Goal: Task Accomplishment & Management: Complete application form

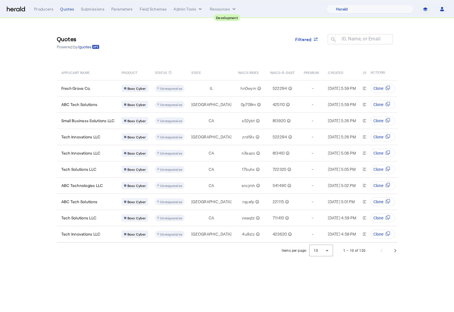
select select "pfm_2v8p_herald_api"
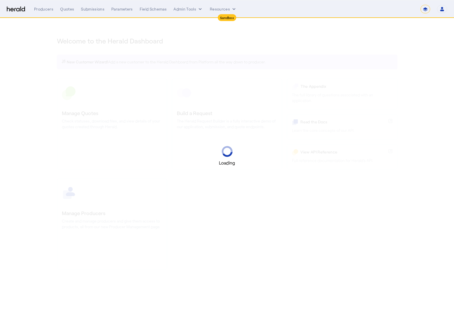
select select "*******"
click at [388, 12] on select "1Fort Acrisure Acturis Affinity Advisors Affinity Risk Agentero AmWins Anzen Ao…" at bounding box center [375, 9] width 78 height 9
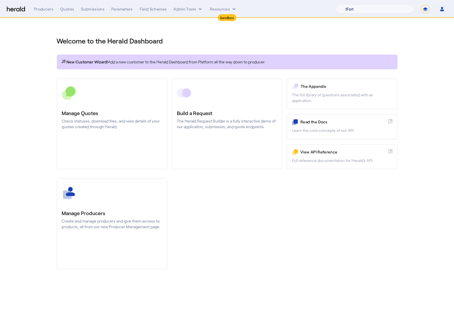
select select "pfm_h3db_crc"
click at [350, 5] on select "1Fort Acrisure Acturis Affinity Advisors Affinity Risk Agentero AmWins Anzen Ao…" at bounding box center [375, 9] width 78 height 9
click at [132, 118] on div "You are now impersonating the CRC platform." at bounding box center [227, 156] width 454 height 312
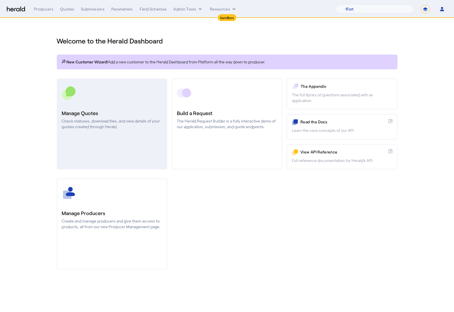
click at [93, 124] on p "Check statuses, download files, and view details of your quotes created through…" at bounding box center [112, 123] width 100 height 11
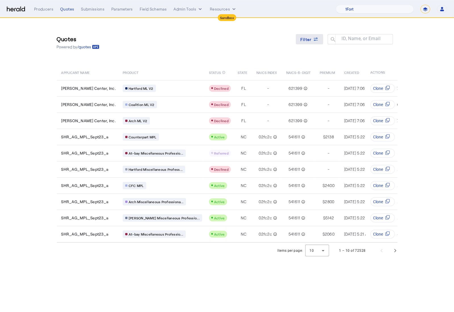
click at [313, 39] on icon at bounding box center [316, 39] width 6 height 6
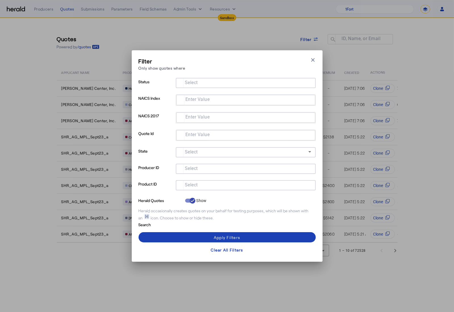
click at [228, 187] on input "Select" at bounding box center [244, 184] width 129 height 7
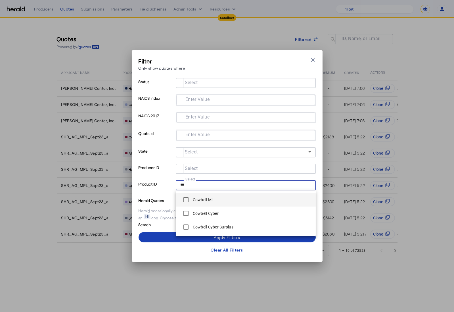
type input "***"
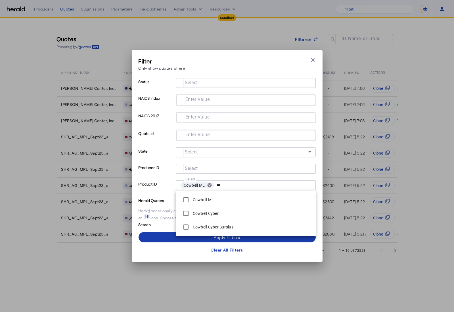
click at [169, 241] on span at bounding box center [227, 237] width 177 height 14
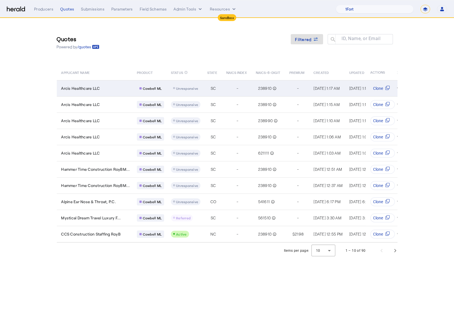
click at [112, 86] on div "Arcis Healthcare LLC" at bounding box center [95, 88] width 69 height 6
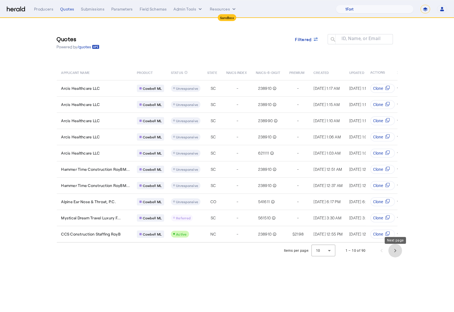
click at [394, 254] on span "Next page" at bounding box center [396, 251] width 14 height 14
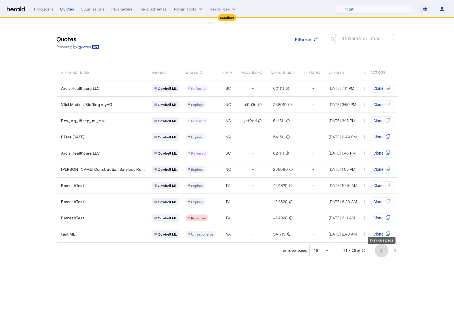
click at [378, 255] on span "Previous page" at bounding box center [382, 251] width 14 height 14
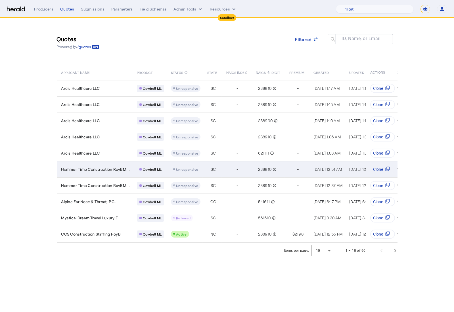
click at [115, 173] on td "Hammer Time Construction RoyBM..." at bounding box center [95, 169] width 76 height 16
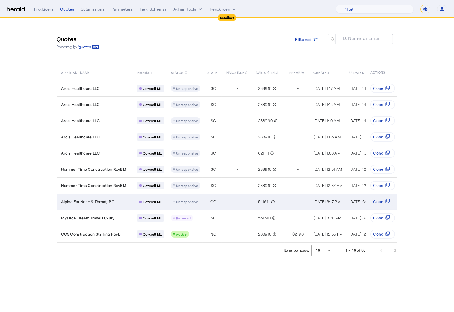
click at [121, 203] on td "Alpine Ear Nose & Throat, P.C." at bounding box center [95, 201] width 76 height 16
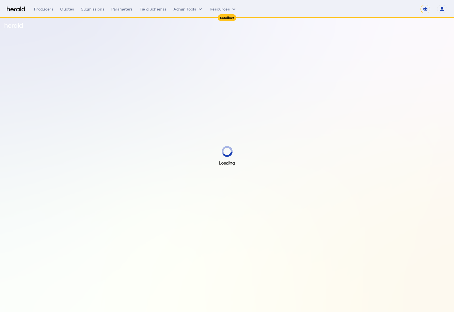
select select "*******"
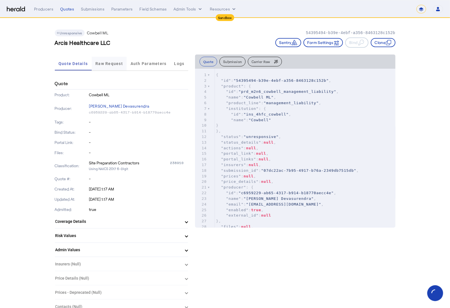
click at [108, 62] on span "Raw Request" at bounding box center [109, 64] width 28 height 4
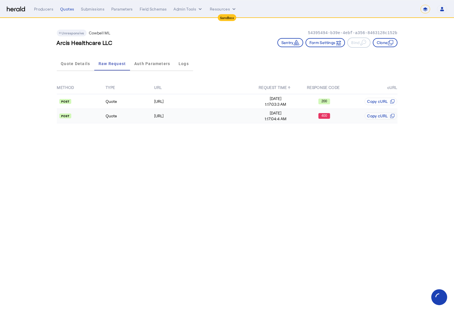
click at [133, 109] on td "Quote" at bounding box center [129, 116] width 49 height 14
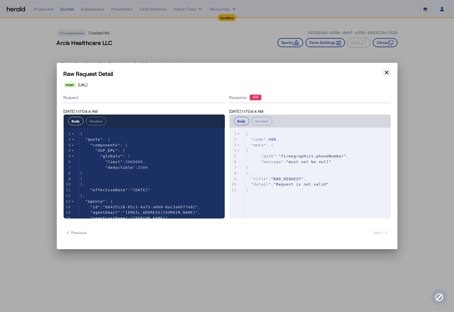
click at [385, 76] on button "Close modal" at bounding box center [387, 72] width 8 height 8
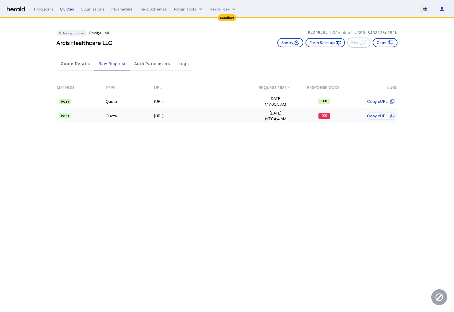
click at [123, 116] on td "Quote" at bounding box center [129, 116] width 49 height 14
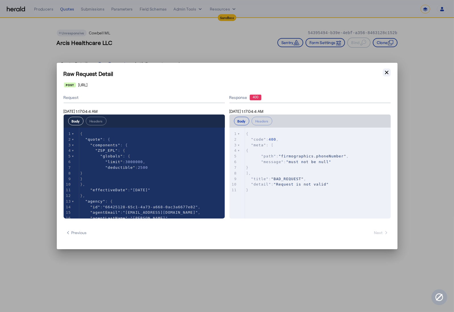
click at [386, 73] on icon "button" at bounding box center [387, 73] width 6 height 6
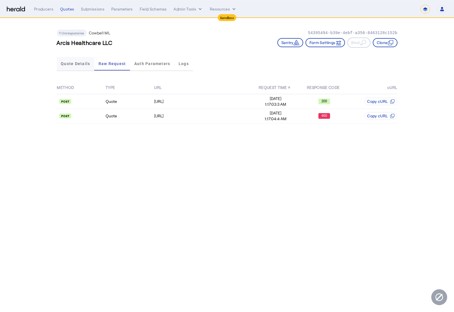
click at [77, 64] on span "Quote Details" at bounding box center [75, 64] width 29 height 4
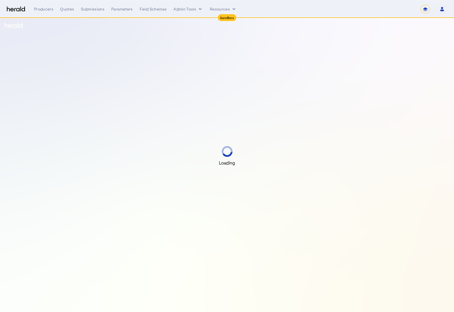
select select "*******"
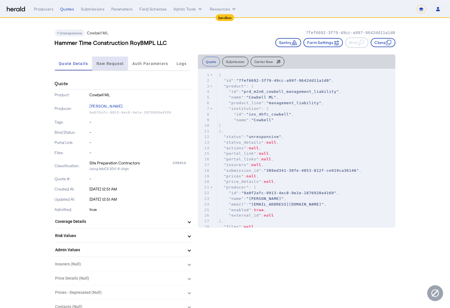
click at [107, 60] on span "Raw Request" at bounding box center [111, 64] width 28 height 14
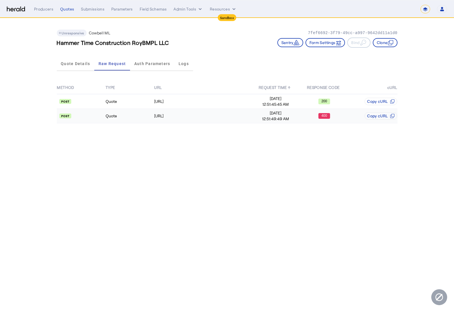
click at [131, 113] on td "Quote" at bounding box center [129, 116] width 49 height 14
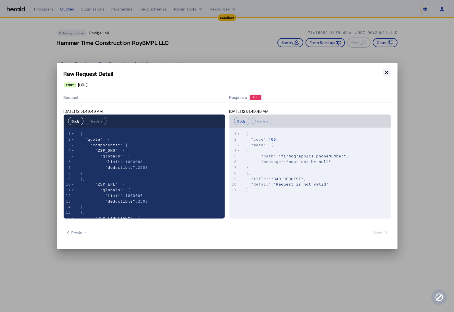
click at [386, 75] on icon "button" at bounding box center [387, 73] width 6 height 6
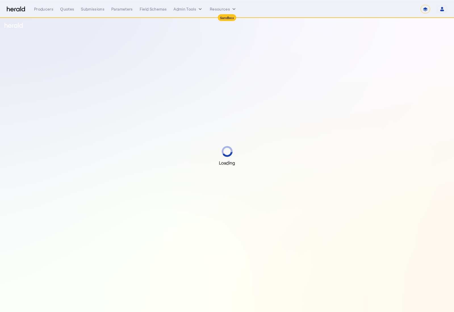
select select "*******"
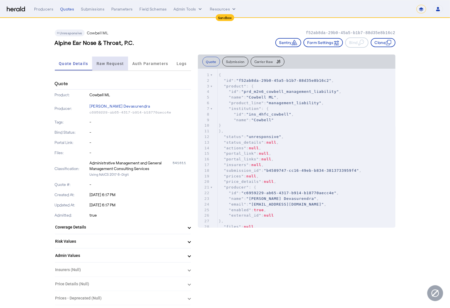
click at [100, 63] on span "Raw Request" at bounding box center [111, 64] width 28 height 4
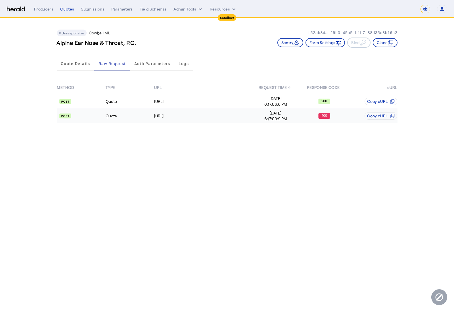
click at [137, 116] on td "Quote" at bounding box center [129, 116] width 49 height 14
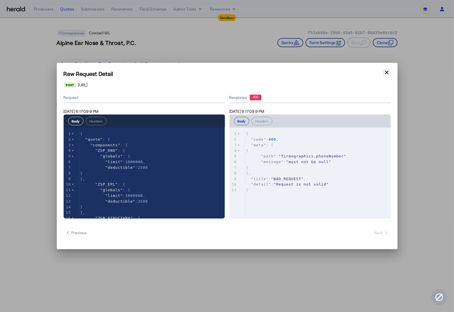
click at [389, 71] on icon "button" at bounding box center [387, 73] width 6 height 6
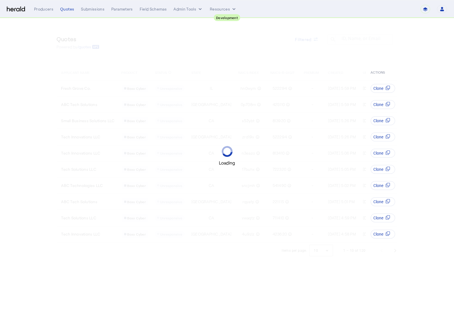
select select "pfm_2v8p_herald_api"
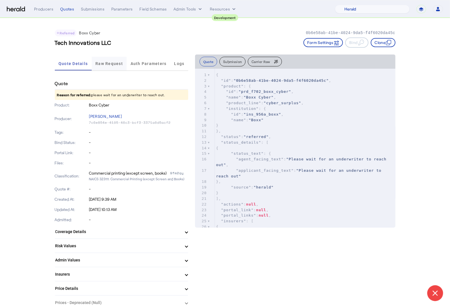
click at [102, 68] on span "Raw Request" at bounding box center [109, 64] width 28 height 14
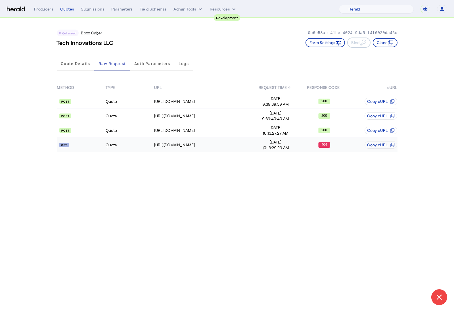
click at [132, 141] on td "Quote" at bounding box center [129, 145] width 49 height 14
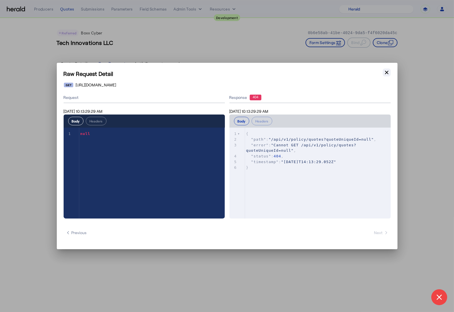
click at [387, 73] on icon "button" at bounding box center [387, 73] width 6 height 6
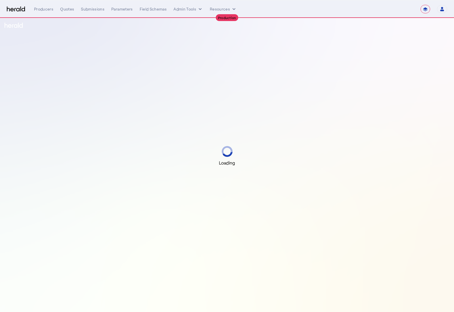
select select "**********"
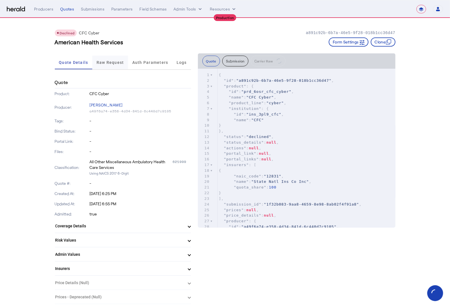
click at [106, 57] on span "Raw Request" at bounding box center [111, 63] width 28 height 14
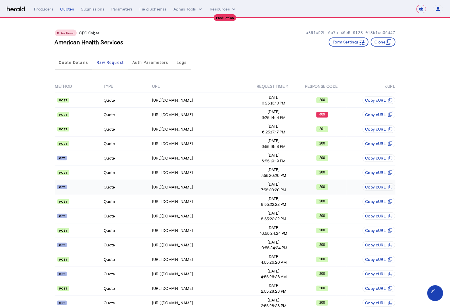
scroll to position [95, 0]
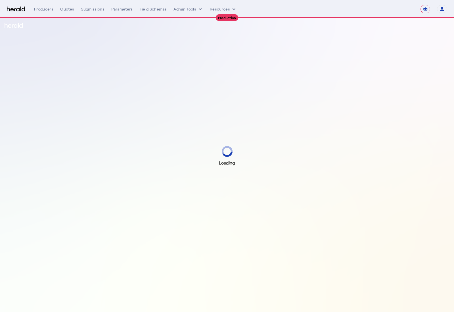
select select "**********"
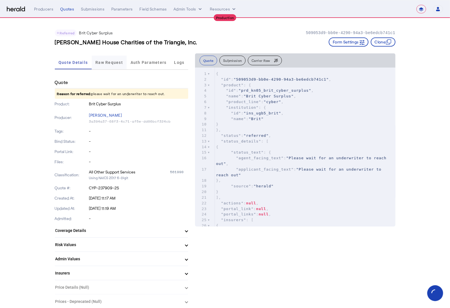
click at [111, 64] on span "Raw Request" at bounding box center [109, 62] width 28 height 4
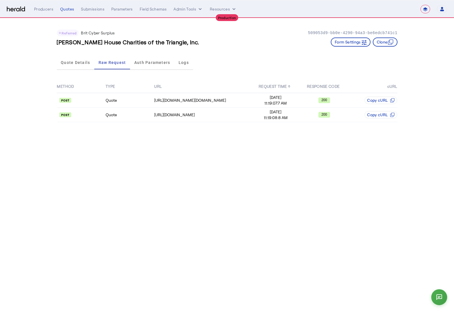
click at [259, 54] on div "Quote Details Raw Request Auth Parameters Logs" at bounding box center [227, 62] width 341 height 19
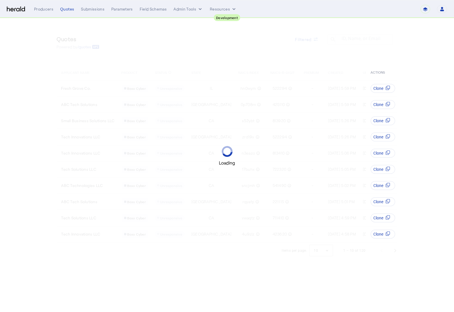
select select "pfm_2v8p_herald_api"
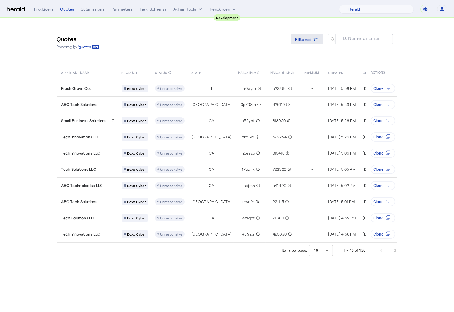
click at [298, 37] on span "Filtered" at bounding box center [303, 39] width 16 height 6
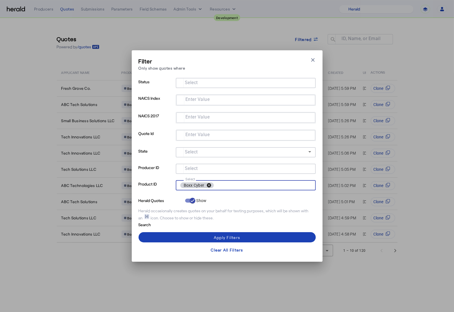
click at [209, 185] on button "cancel" at bounding box center [209, 185] width 10 height 5
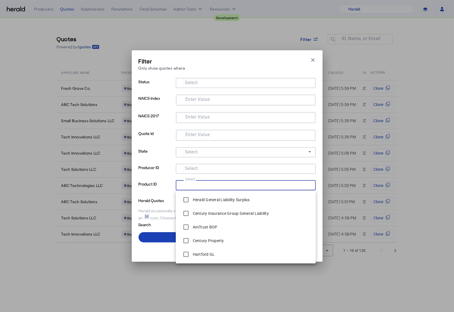
click at [133, 223] on div "Filter Only show quotes where Close modal Status Select NAICS Index Enter Value…" at bounding box center [227, 155] width 191 height 211
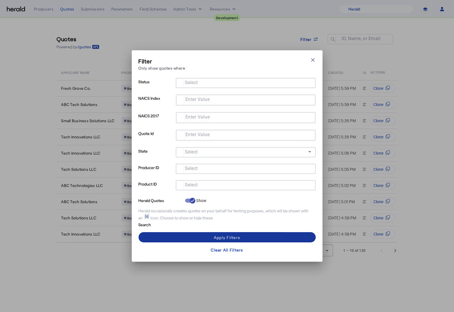
click at [227, 235] on div "Apply Filters" at bounding box center [227, 237] width 26 height 6
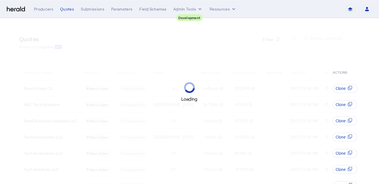
select select "pfm_2v8p_herald_api"
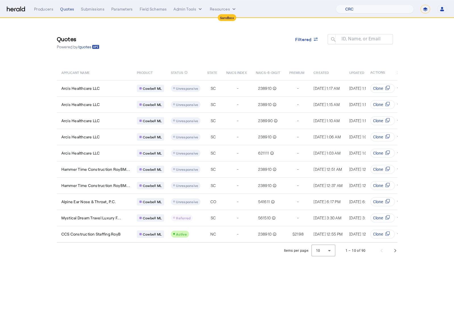
select select "pfm_h3db_crc"
select select "*******"
click at [306, 43] on span at bounding box center [307, 39] width 32 height 14
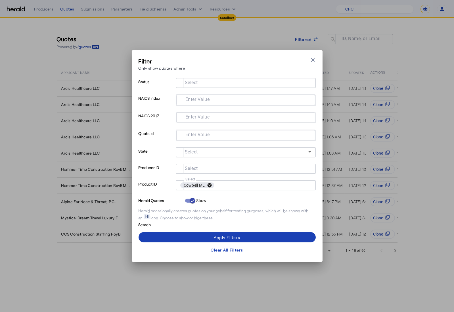
click at [210, 184] on button "cancel" at bounding box center [210, 185] width 10 height 5
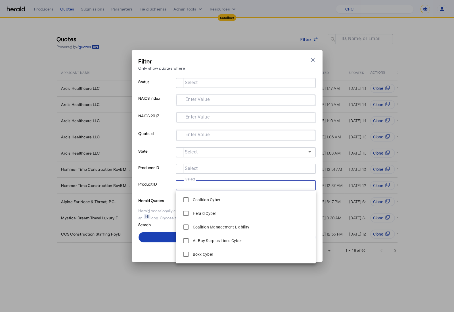
click at [210, 185] on input "Select" at bounding box center [244, 184] width 129 height 7
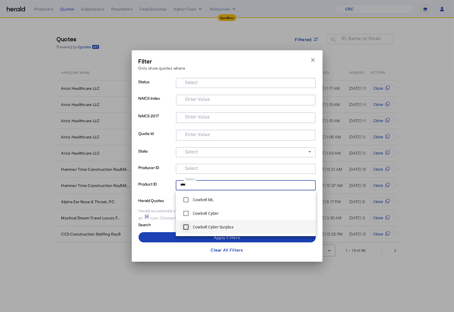
type input "****"
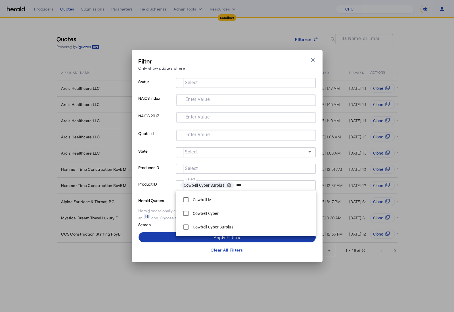
click at [174, 236] on span at bounding box center [227, 237] width 177 height 14
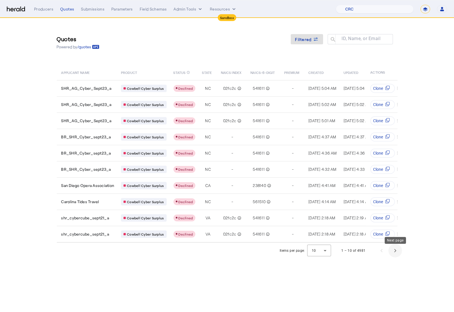
click at [397, 254] on span "Next page" at bounding box center [396, 251] width 14 height 14
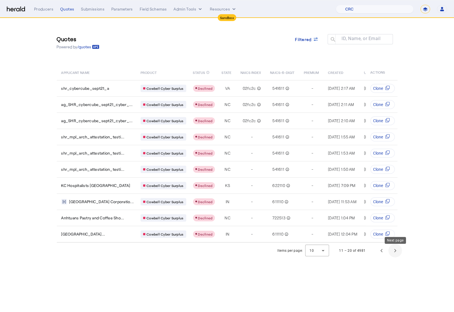
click at [397, 254] on span "Next page" at bounding box center [396, 251] width 14 height 14
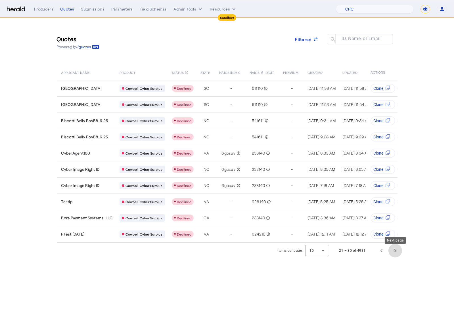
click at [398, 253] on span "Next page" at bounding box center [396, 251] width 14 height 14
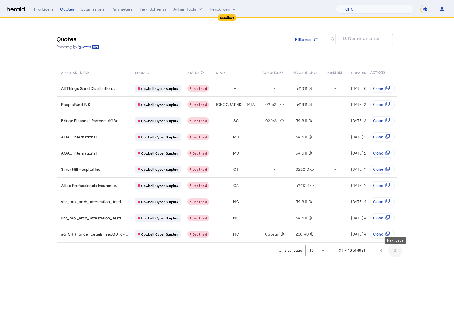
click at [399, 252] on span "Next page" at bounding box center [396, 251] width 14 height 14
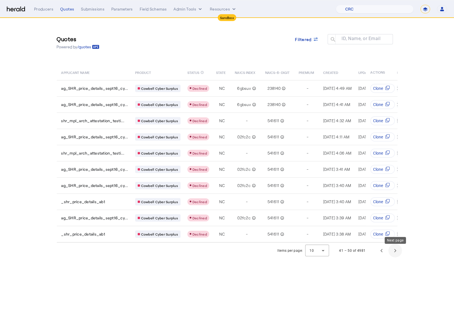
click at [400, 250] on span "Next page" at bounding box center [396, 251] width 14 height 14
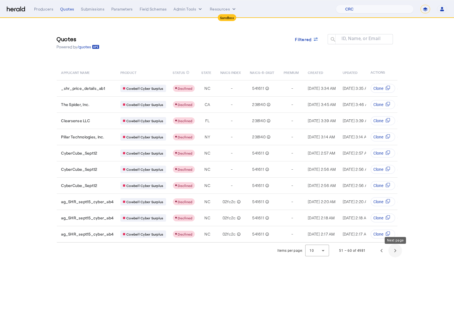
click at [401, 250] on span "Next page" at bounding box center [396, 251] width 14 height 14
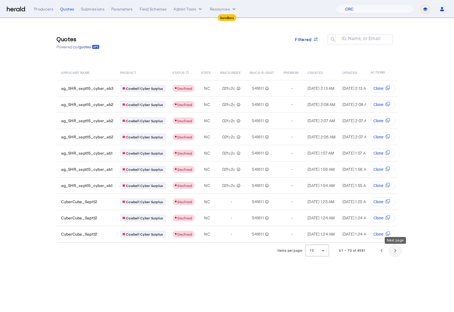
click at [402, 251] on span "Next page" at bounding box center [396, 251] width 14 height 14
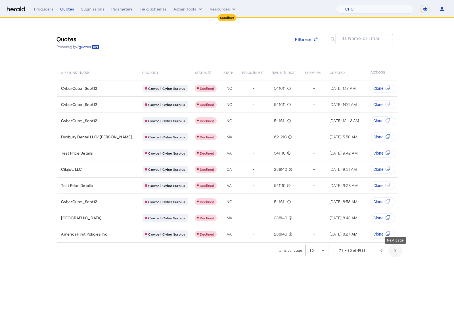
click at [401, 250] on span "Next page" at bounding box center [396, 251] width 14 height 14
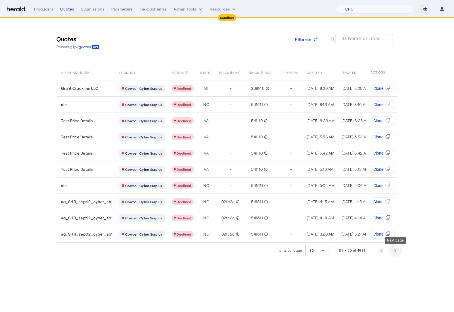
click at [400, 250] on span "Next page" at bounding box center [396, 251] width 14 height 14
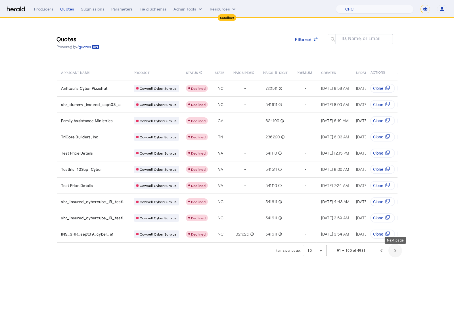
click at [400, 250] on span "Next page" at bounding box center [396, 251] width 14 height 14
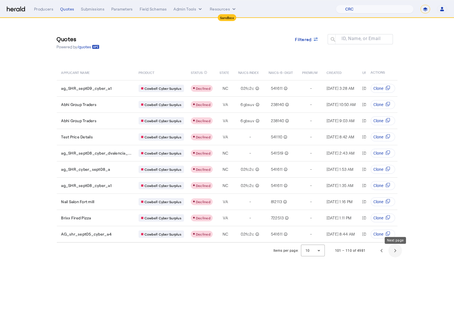
click at [400, 250] on span "Next page" at bounding box center [396, 251] width 14 height 14
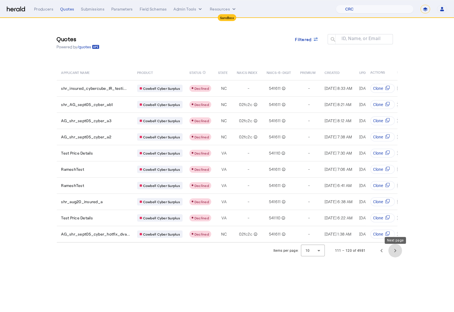
click at [400, 250] on span "Next page" at bounding box center [396, 251] width 14 height 14
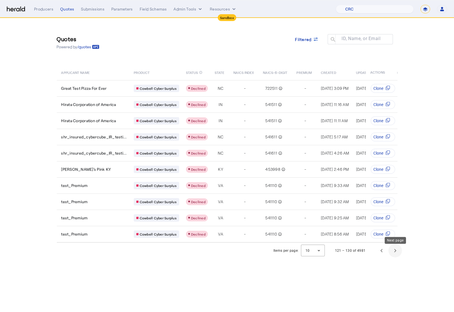
click at [400, 250] on span "Next page" at bounding box center [396, 251] width 14 height 14
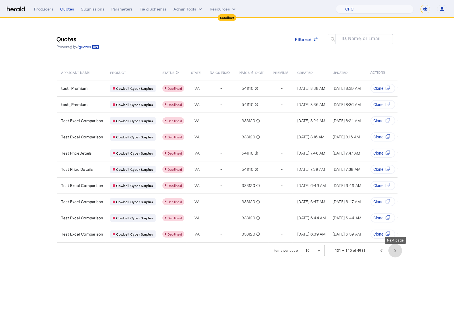
click at [400, 250] on span "Next page" at bounding box center [396, 251] width 14 height 14
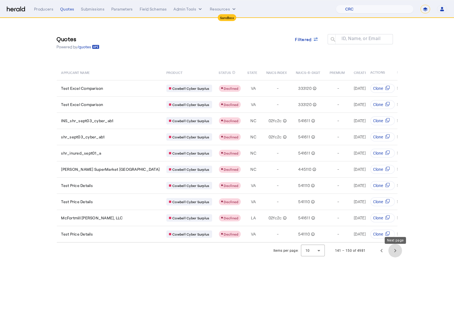
click at [400, 250] on span "Next page" at bounding box center [396, 251] width 14 height 14
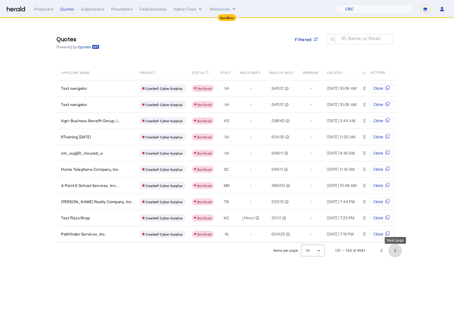
click at [400, 250] on span "Next page" at bounding box center [396, 251] width 14 height 14
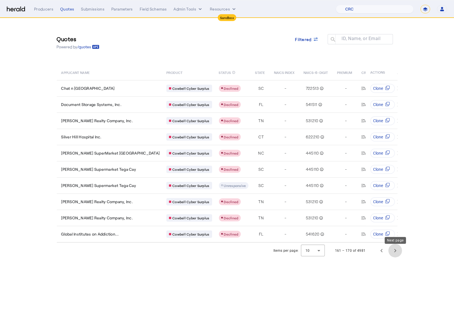
click at [400, 250] on span "Next page" at bounding box center [396, 251] width 14 height 14
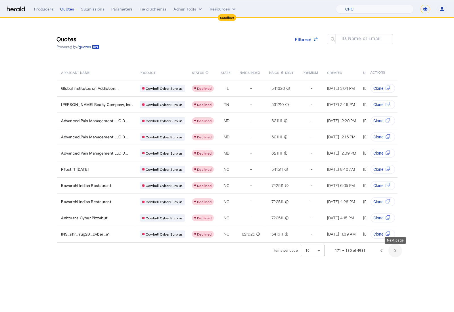
click at [400, 250] on span "Next page" at bounding box center [396, 251] width 14 height 14
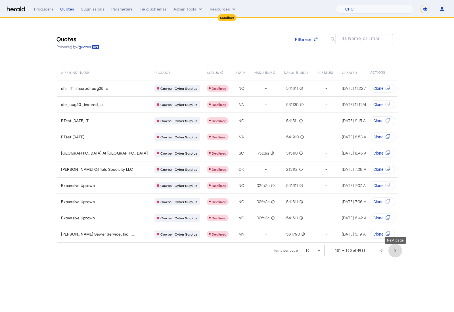
click at [400, 250] on span "Next page" at bounding box center [396, 251] width 14 height 14
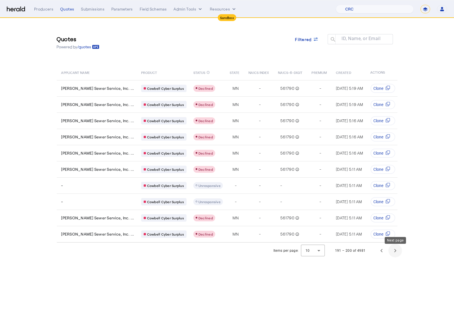
click at [400, 250] on span "Next page" at bounding box center [396, 251] width 14 height 14
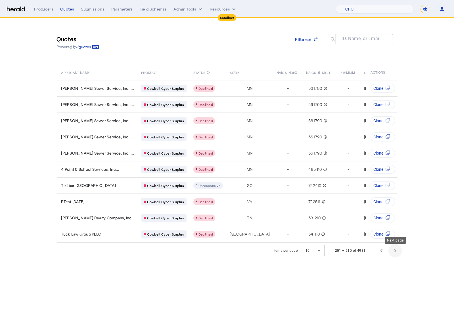
click at [400, 250] on span "Next page" at bounding box center [396, 251] width 14 height 14
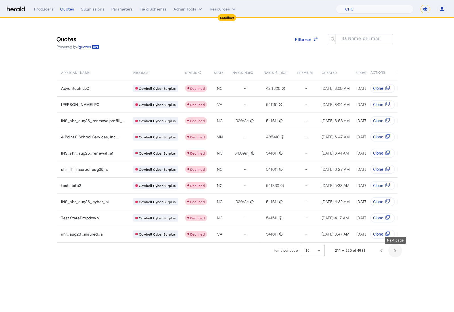
click at [400, 250] on span "Next page" at bounding box center [396, 251] width 14 height 14
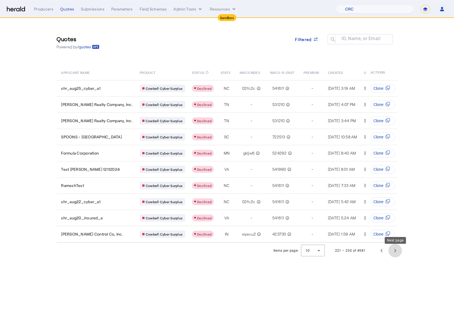
click at [400, 250] on span "Next page" at bounding box center [396, 251] width 14 height 14
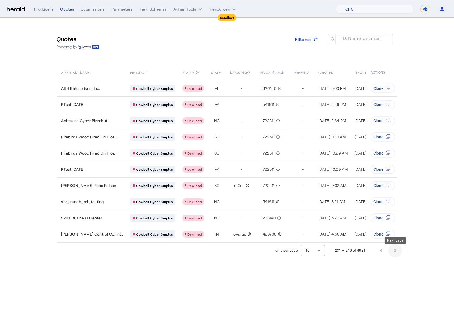
click at [400, 250] on span "Next page" at bounding box center [396, 251] width 14 height 14
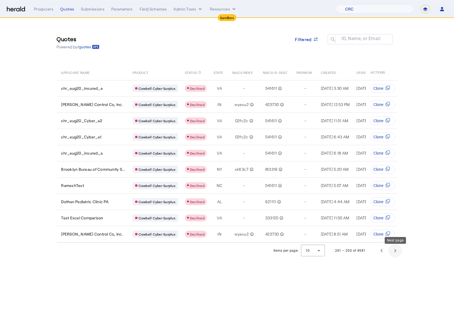
click at [393, 250] on span "Next page" at bounding box center [396, 251] width 14 height 14
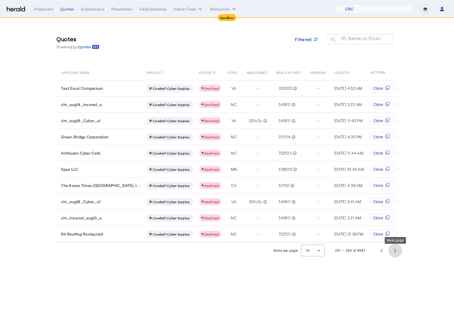
click at [395, 251] on span "Next page" at bounding box center [396, 251] width 14 height 14
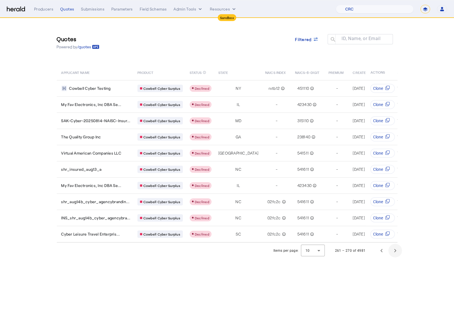
click at [395, 251] on span "Next page" at bounding box center [396, 251] width 14 height 14
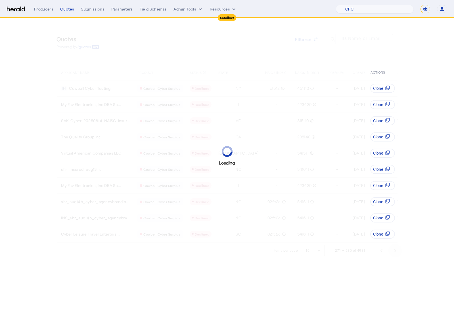
click at [395, 251] on span "Next page" at bounding box center [396, 251] width 14 height 14
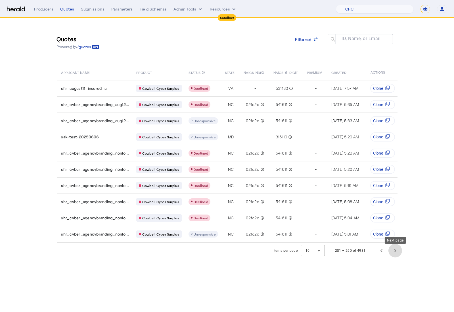
click at [395, 251] on span "Next page" at bounding box center [396, 251] width 14 height 14
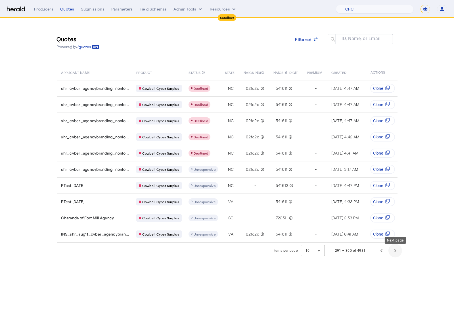
click at [395, 251] on span "Next page" at bounding box center [396, 251] width 14 height 14
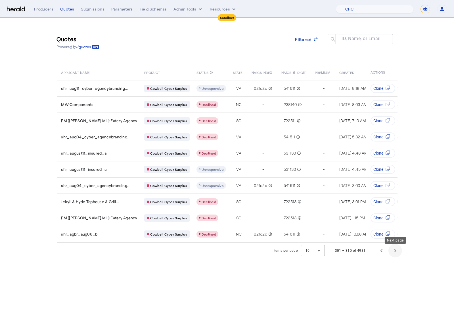
click at [395, 251] on span "Next page" at bounding box center [396, 251] width 14 height 14
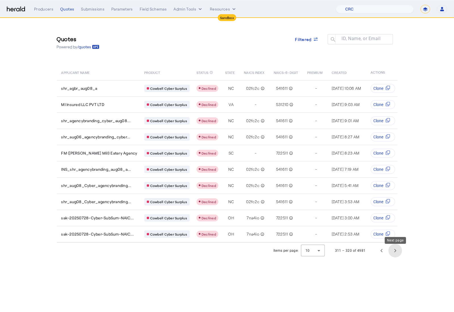
click at [396, 250] on span "Next page" at bounding box center [396, 251] width 14 height 14
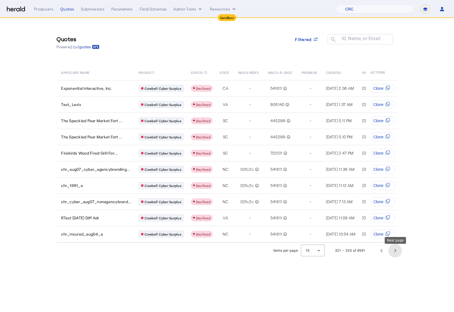
click at [396, 250] on span "Next page" at bounding box center [396, 251] width 14 height 14
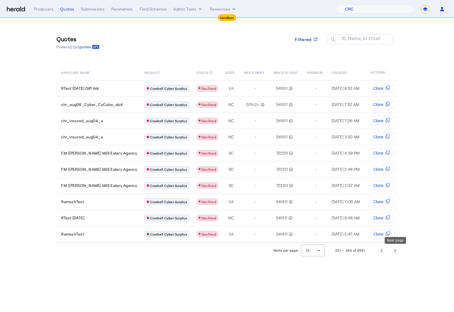
click at [396, 249] on span "Next page" at bounding box center [396, 251] width 14 height 14
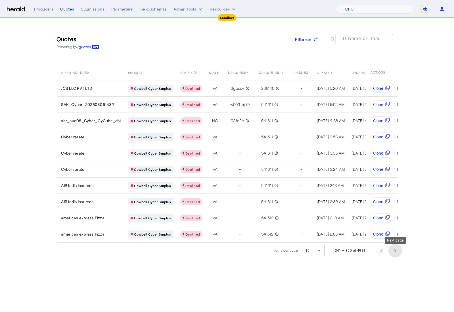
click at [396, 249] on span "Next page" at bounding box center [396, 251] width 14 height 14
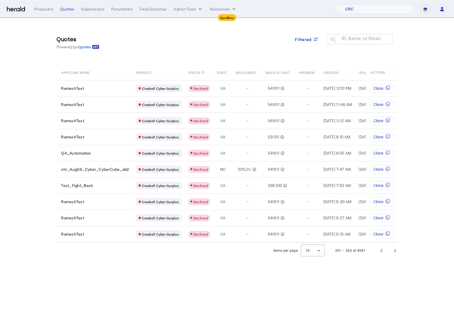
click at [396, 249] on span "Next page" at bounding box center [396, 251] width 14 height 14
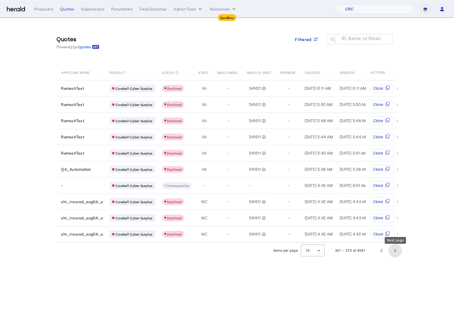
click at [396, 249] on span "Next page" at bounding box center [396, 251] width 14 height 14
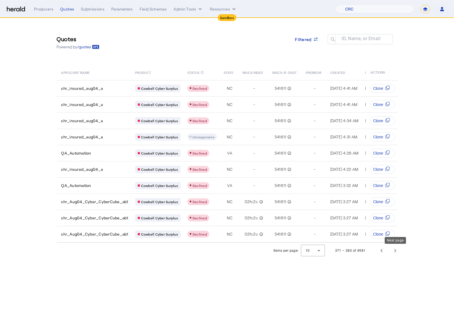
click at [396, 249] on span "Next page" at bounding box center [396, 251] width 14 height 14
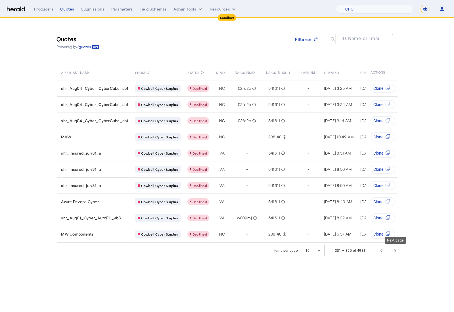
click at [396, 249] on span "Next page" at bounding box center [396, 251] width 14 height 14
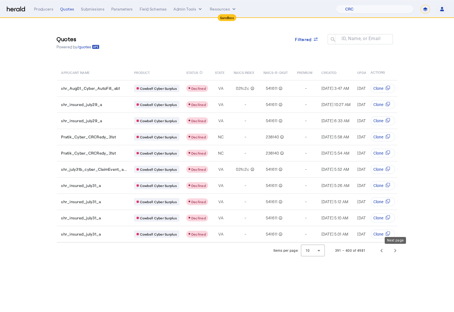
click at [396, 249] on span "Next page" at bounding box center [396, 251] width 14 height 14
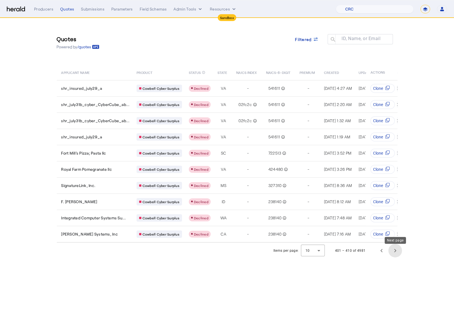
click at [396, 249] on span "Next page" at bounding box center [396, 251] width 14 height 14
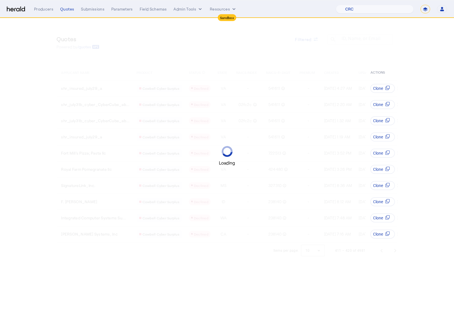
click at [396, 249] on div "Loading" at bounding box center [227, 156] width 454 height 312
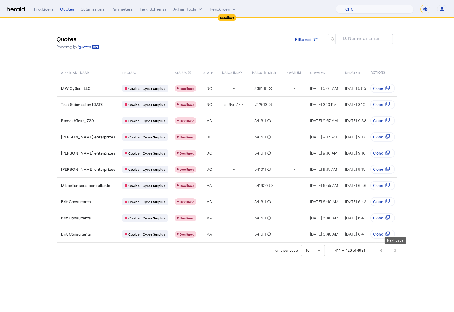
click at [396, 249] on span "Next page" at bounding box center [396, 251] width 14 height 14
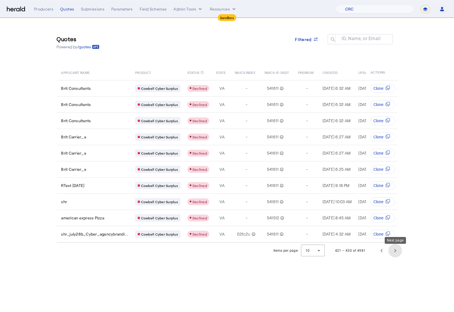
click at [396, 249] on span "Next page" at bounding box center [396, 251] width 14 height 14
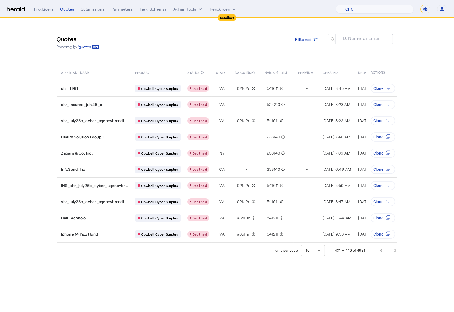
click at [396, 249] on span "Next page" at bounding box center [396, 251] width 14 height 14
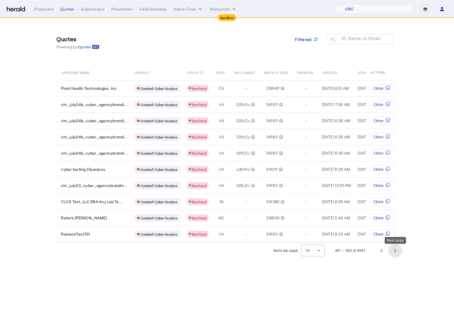
click at [396, 249] on span "Next page" at bounding box center [396, 251] width 14 height 14
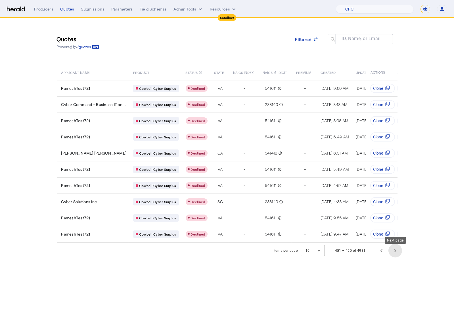
click at [396, 249] on span "Next page" at bounding box center [396, 251] width 14 height 14
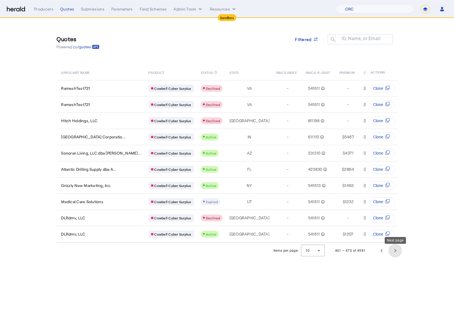
click at [396, 249] on span "Next page" at bounding box center [396, 251] width 14 height 14
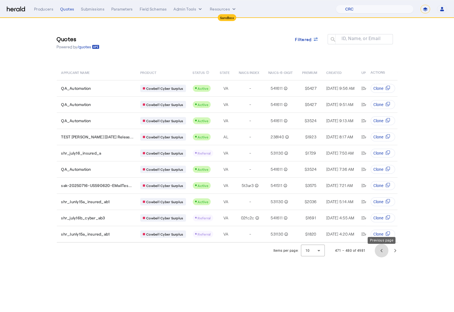
click at [381, 251] on span "Previous page" at bounding box center [382, 251] width 14 height 14
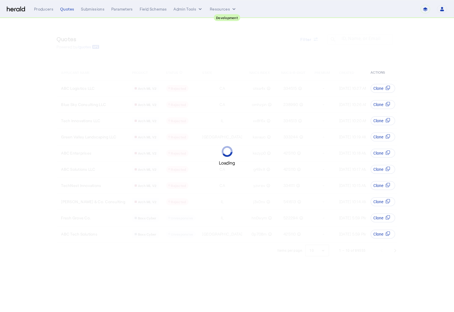
select select "pfm_2v8p_herald_api"
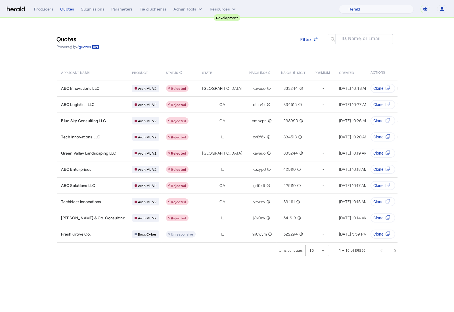
click at [199, 43] on div "Quotes Powered by /quotes Filter ID, Name, or Email search" at bounding box center [227, 43] width 341 height 26
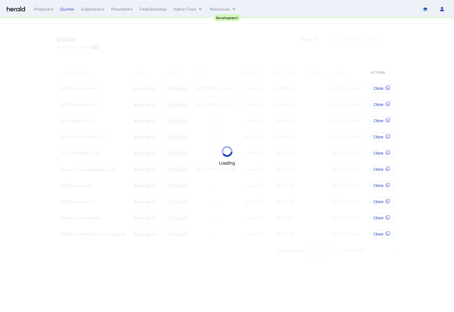
select select "pfm_2v8p_herald_api"
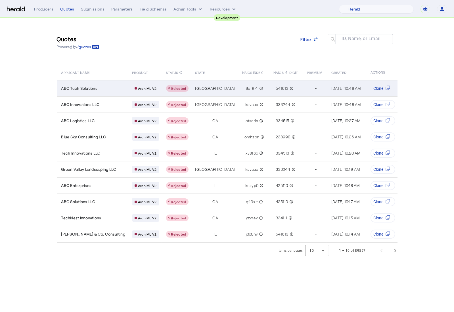
click at [107, 94] on td "ABC Tech Solutions" at bounding box center [92, 88] width 71 height 16
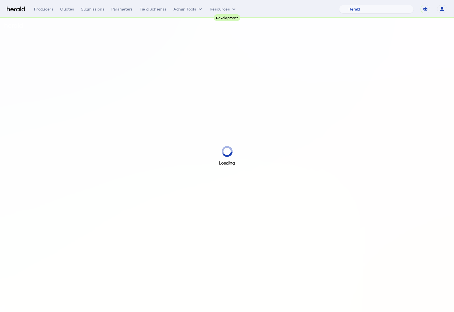
select select "pfm_2v8p_herald_api"
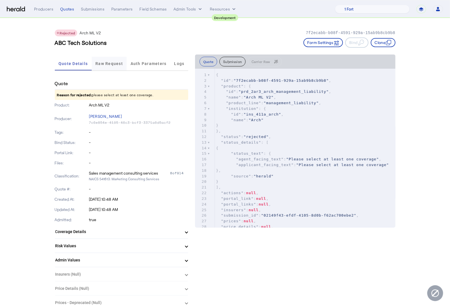
click at [117, 62] on span "Raw Request" at bounding box center [109, 64] width 28 height 4
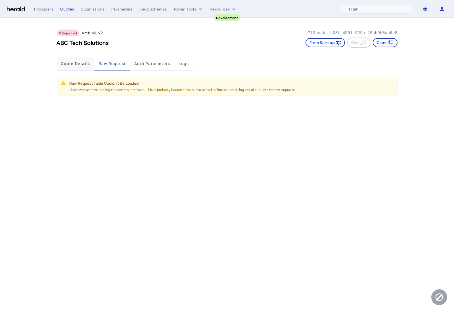
click at [79, 64] on span "Quote Details" at bounding box center [75, 64] width 29 height 4
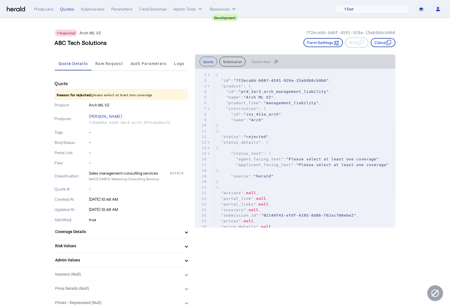
click at [112, 234] on mat-panel-title "Coverage Details" at bounding box center [118, 232] width 126 height 6
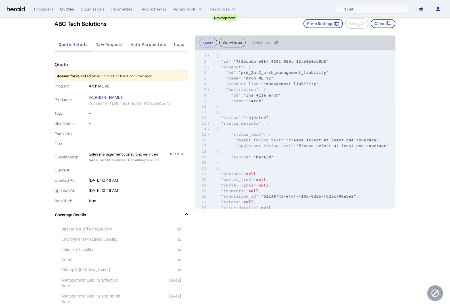
scroll to position [21, 0]
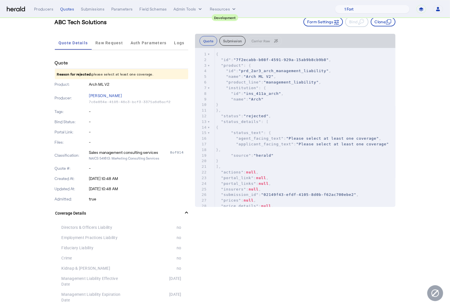
click at [241, 39] on button "Submission" at bounding box center [233, 41] width 26 height 10
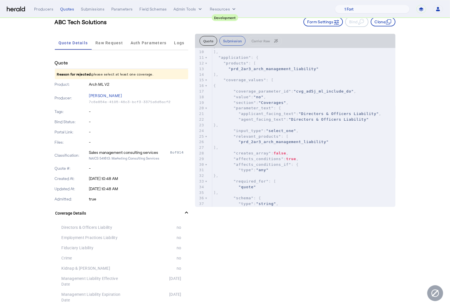
scroll to position [62, 0]
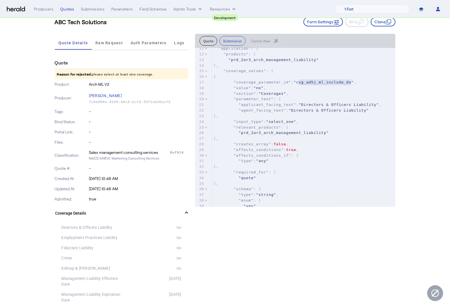
type textarea "**********"
drag, startPoint x: 301, startPoint y: 82, endPoint x: 356, endPoint y: 82, distance: 55.1
click at [354, 82] on span ""cvg_ad5j_ml_include_do"" at bounding box center [324, 82] width 60 height 4
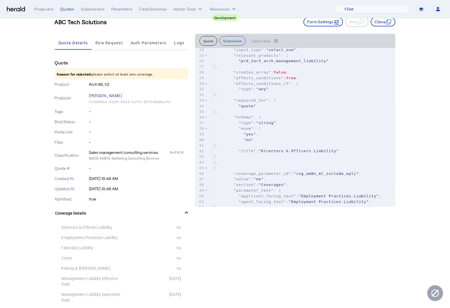
scroll to position [0, 0]
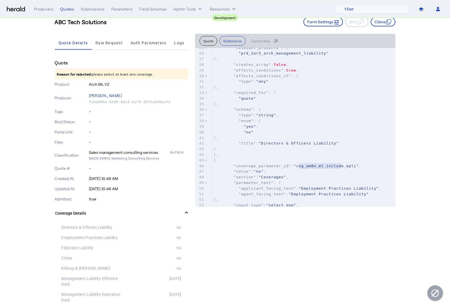
type textarea "**********"
drag, startPoint x: 302, startPoint y: 165, endPoint x: 361, endPoint y: 168, distance: 59.2
click at [361, 168] on div "1 { 2 "id" : "02149f43-efdf-4105-8d0b-f62ac700ebe2" , 3 "producer_id" : "7c6e85…" at bounding box center [303, 79] width 183 height 338
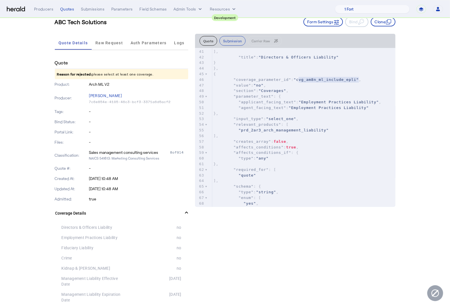
scroll to position [228, 0]
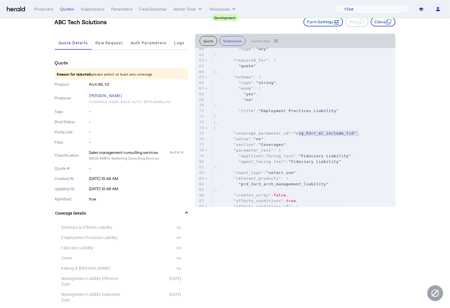
type textarea "**********"
drag, startPoint x: 300, startPoint y: 133, endPoint x: 359, endPoint y: 133, distance: 58.5
click at [356, 133] on span ""cvg_h3rr_ml_include_fid"" at bounding box center [325, 133] width 63 height 4
type textarea "**********"
drag, startPoint x: 301, startPoint y: 131, endPoint x: 359, endPoint y: 131, distance: 57.7
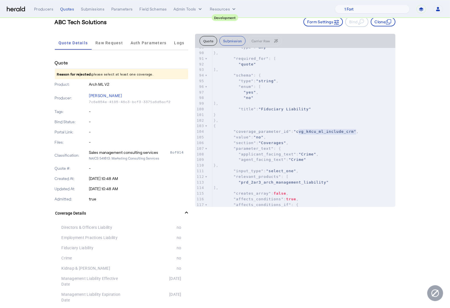
click at [356, 131] on span ""cvg_k4cu_ml_include_crm"" at bounding box center [325, 132] width 63 height 4
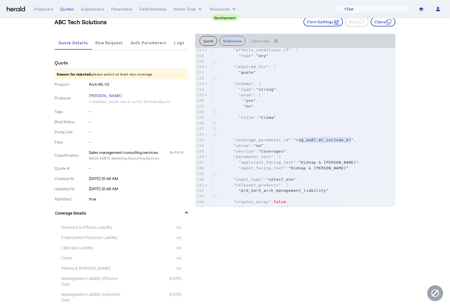
type textarea "**********"
drag, startPoint x: 301, startPoint y: 138, endPoint x: 355, endPoint y: 138, distance: 54.5
click at [354, 138] on span ""cvg_ao0l_ml_include_kr"" at bounding box center [324, 140] width 60 height 4
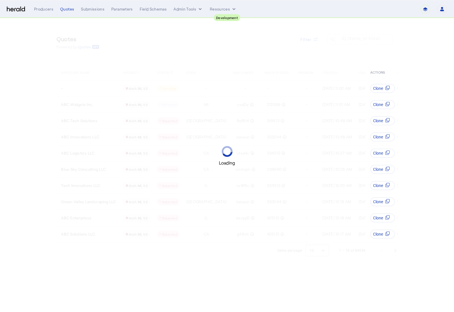
select select "pfm_2v8p_herald_api"
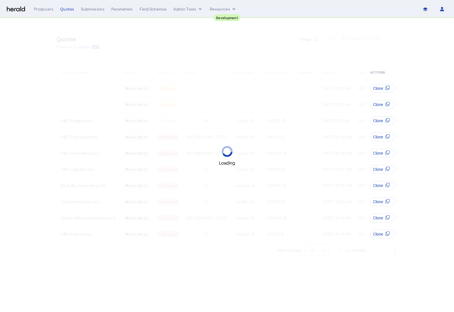
select select "pfm_2v8p_herald_api"
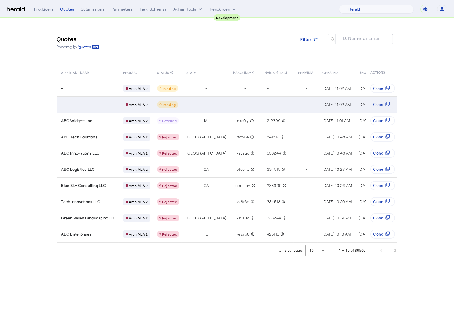
click at [92, 101] on td "-" at bounding box center [88, 104] width 62 height 16
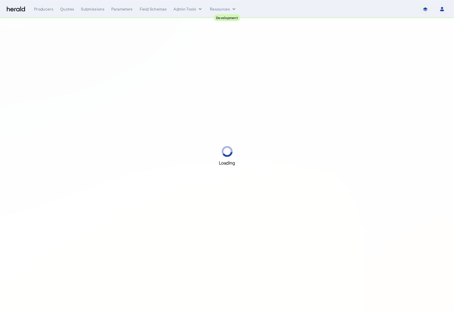
select select "pfm_2v8p_herald_api"
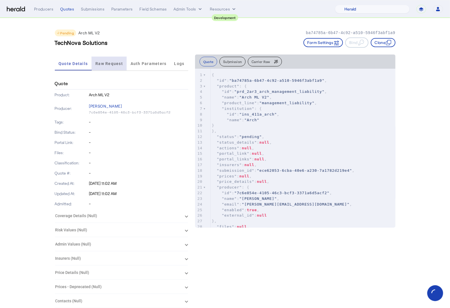
click at [105, 65] on span "Raw Request" at bounding box center [109, 64] width 28 height 4
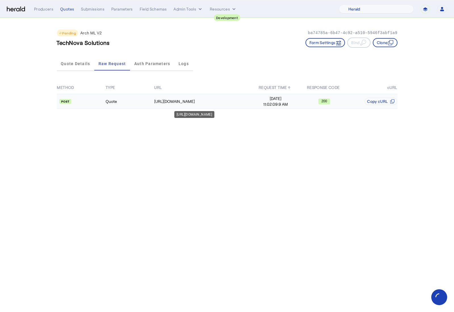
click at [150, 101] on td "Quote" at bounding box center [129, 101] width 49 height 15
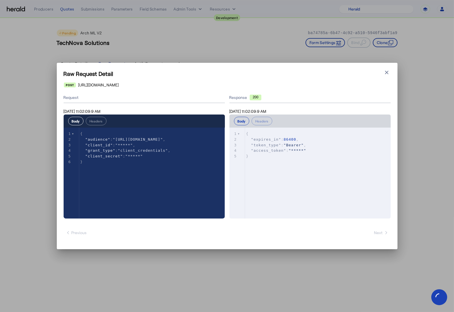
type textarea "**********"
click at [147, 155] on div "xxxxxxxxxx 6 1 { 2 "audience" : "[URL][DOMAIN_NAME]" , 3 "client_id" : "*****" …" at bounding box center [154, 148] width 150 height 41
click at [385, 73] on icon "button" at bounding box center [387, 73] width 6 height 6
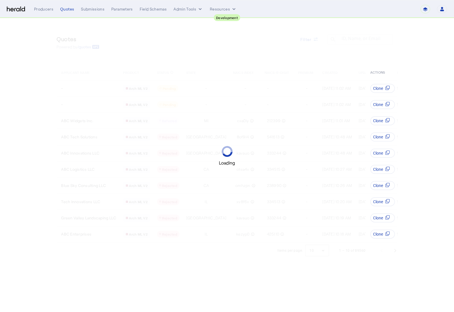
select select "pfm_2v8p_herald_api"
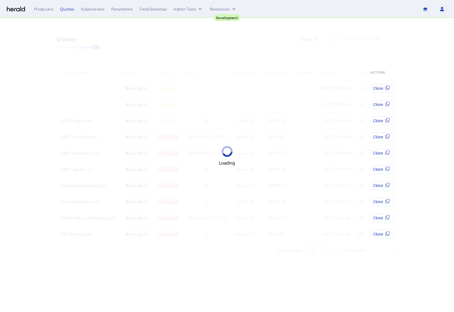
select select "pfm_2v8p_herald_api"
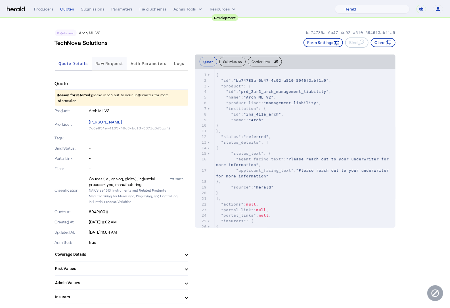
click at [104, 65] on span "Raw Request" at bounding box center [109, 64] width 28 height 4
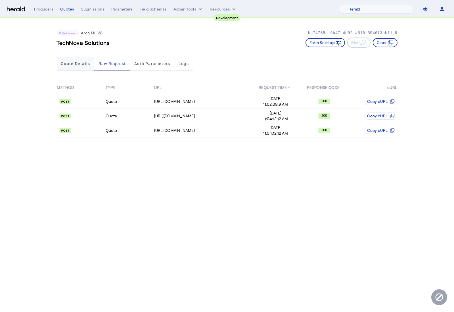
click at [81, 66] on span "Quote Details" at bounding box center [75, 64] width 29 height 14
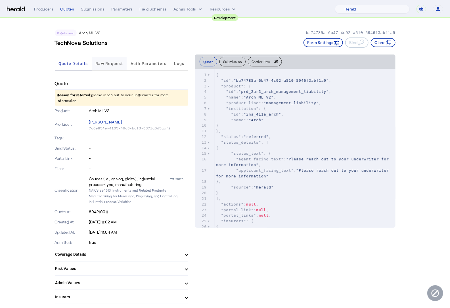
click at [106, 60] on span "Raw Request" at bounding box center [109, 64] width 28 height 14
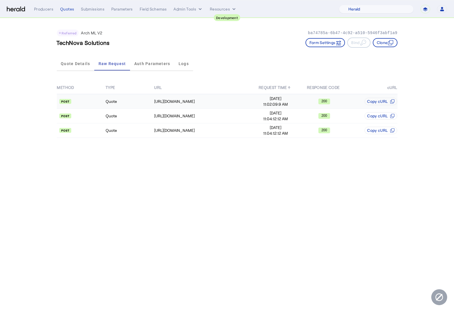
click at [137, 101] on td "Quote" at bounding box center [129, 101] width 49 height 15
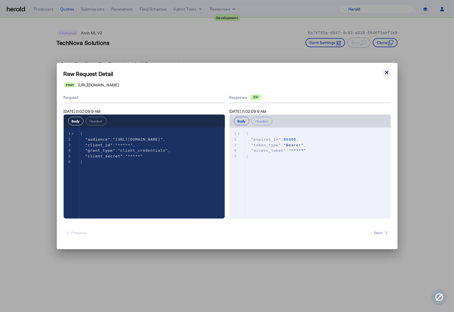
drag, startPoint x: 391, startPoint y: 69, endPoint x: 388, endPoint y: 71, distance: 3.7
click at [391, 69] on div "Raw Request Detail Close modal https://archinsurance-dev.auth0.com/oauth/token …" at bounding box center [227, 156] width 341 height 186
click at [388, 71] on icon "button" at bounding box center [386, 72] width 3 height 3
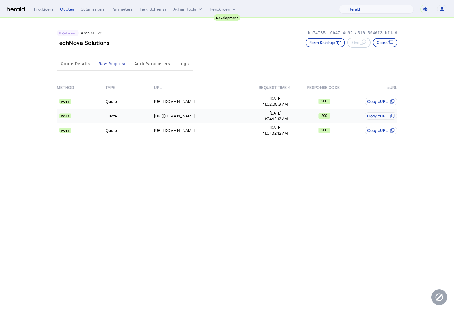
click at [129, 118] on td "Quote" at bounding box center [129, 116] width 49 height 14
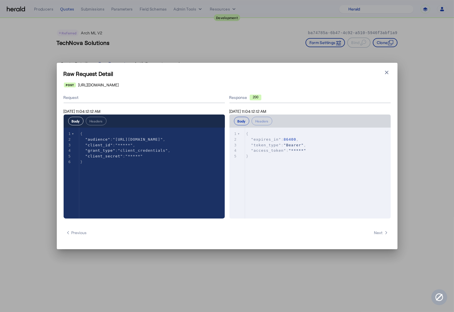
click at [391, 76] on div "Raw Request Detail Close modal https://archinsurance-dev.auth0.com/oauth/token …" at bounding box center [227, 156] width 341 height 186
click at [389, 73] on icon "button" at bounding box center [387, 73] width 6 height 6
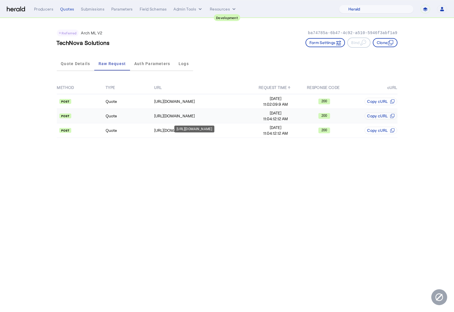
click at [153, 119] on td "Quote" at bounding box center [129, 116] width 49 height 14
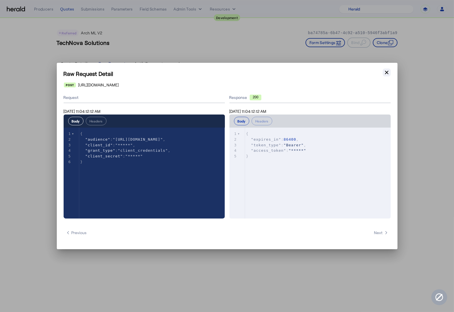
click at [385, 70] on icon "button" at bounding box center [387, 73] width 6 height 6
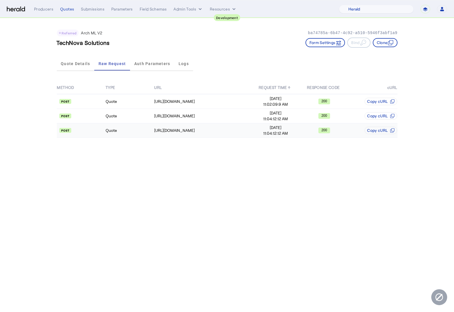
click at [134, 133] on td "Quote" at bounding box center [129, 130] width 49 height 14
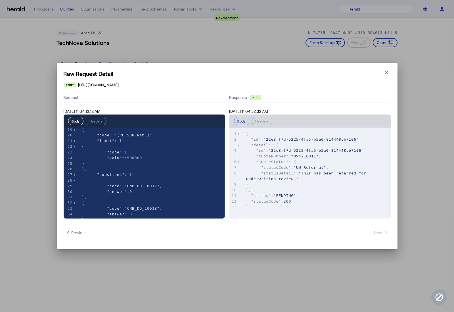
scroll to position [106, 0]
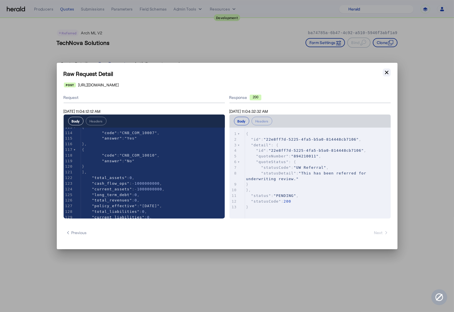
click at [386, 73] on icon "button" at bounding box center [386, 72] width 3 height 3
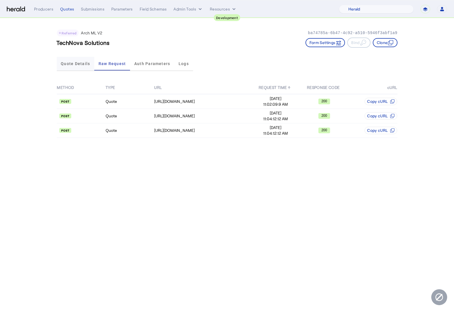
click at [76, 59] on span "Quote Details" at bounding box center [75, 64] width 29 height 14
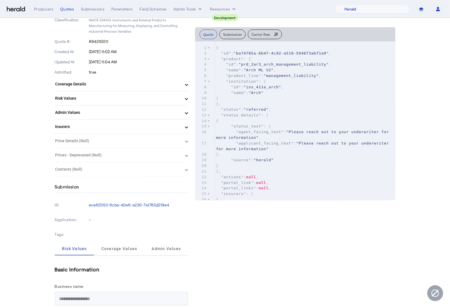
click at [94, 92] on mat-expansion-panel-header "Risk Values" at bounding box center [121, 98] width 133 height 14
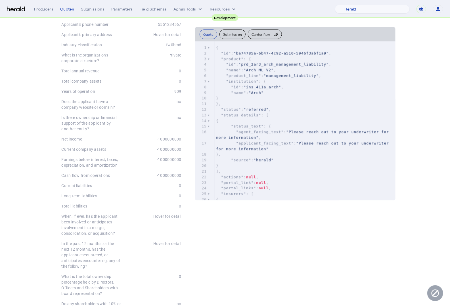
drag, startPoint x: 184, startPoint y: 139, endPoint x: 154, endPoint y: 139, distance: 30.7
click at [179, 139] on div "-1000000000" at bounding box center [152, 139] width 60 height 6
drag, startPoint x: 160, startPoint y: 138, endPoint x: 186, endPoint y: 139, distance: 26.7
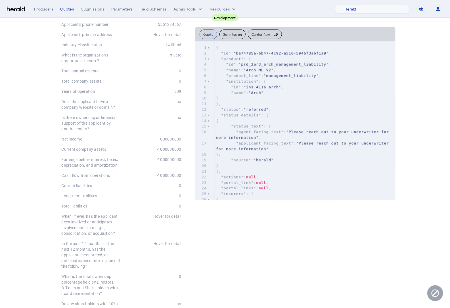
copy div "-1000000000"
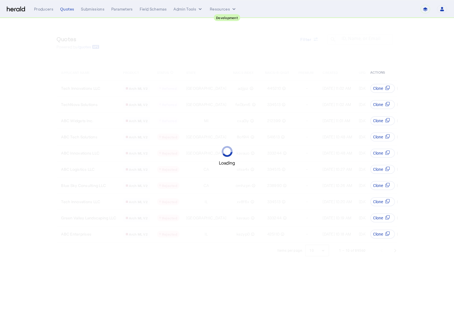
select select "pfm_2v8p_herald_api"
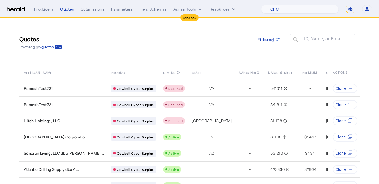
select select "pfm_h3db_crc"
select select "*******"
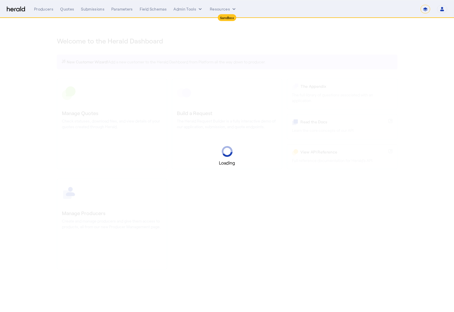
select select "*******"
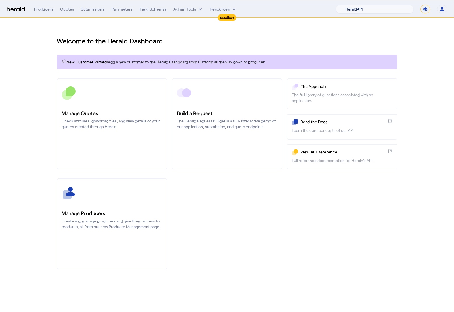
click at [371, 10] on select "1Fort Acrisure Acturis Affinity Advisors Affinity Risk Agentero AmWins Anzen Ao…" at bounding box center [375, 9] width 78 height 9
select select "pfm_h3db_crc"
click at [350, 5] on select "1Fort Acrisure Acturis Affinity Advisors Affinity Risk Agentero AmWins Anzen Ao…" at bounding box center [375, 9] width 78 height 9
click at [429, 8] on select "**********" at bounding box center [426, 9] width 10 height 9
select select "**********"
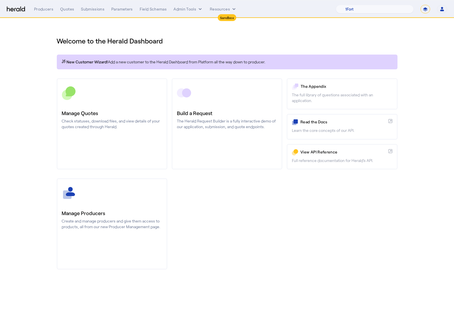
click at [421, 5] on select "**********" at bounding box center [426, 9] width 10 height 9
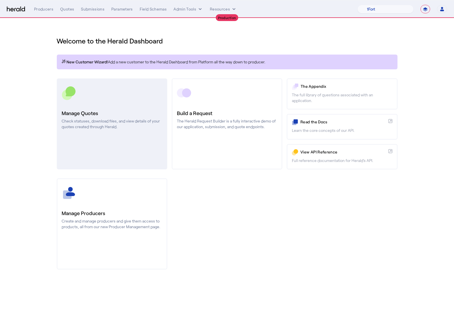
click at [122, 130] on link "Manage Quotes Check statuses, download files, and view details of your quotes c…" at bounding box center [112, 123] width 110 height 91
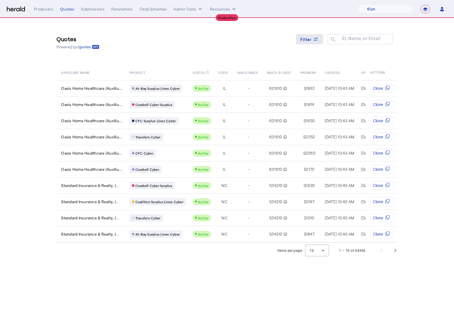
click at [312, 40] on div "Filter" at bounding box center [309, 39] width 18 height 6
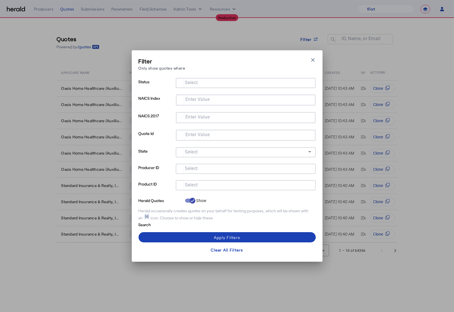
click at [230, 185] on input "Select" at bounding box center [244, 184] width 129 height 7
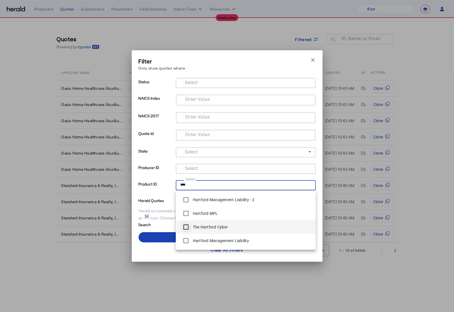
type input "****"
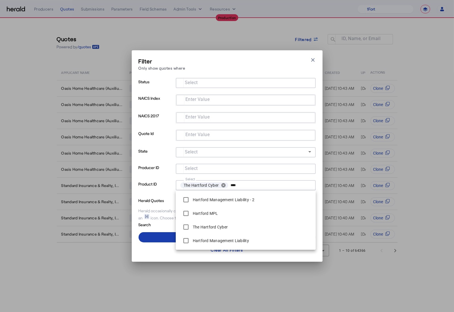
click at [154, 239] on span at bounding box center [227, 237] width 177 height 14
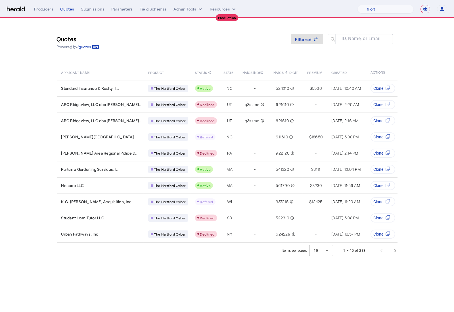
click at [423, 12] on select "**********" at bounding box center [426, 9] width 10 height 9
select select "*******"
click at [421, 5] on select "**********" at bounding box center [426, 9] width 10 height 9
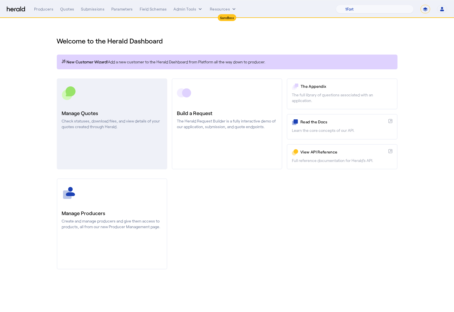
click at [113, 121] on p "Check statuses, download files, and view details of your quotes created through…" at bounding box center [112, 123] width 100 height 11
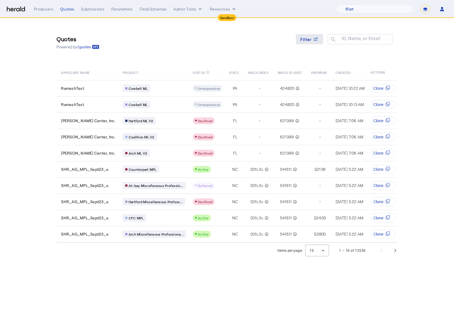
click at [316, 39] on icon at bounding box center [316, 39] width 6 height 6
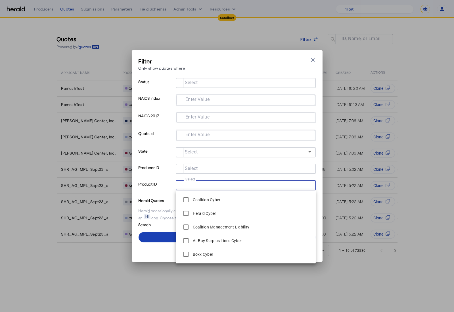
click at [226, 183] on input "Select" at bounding box center [244, 184] width 129 height 7
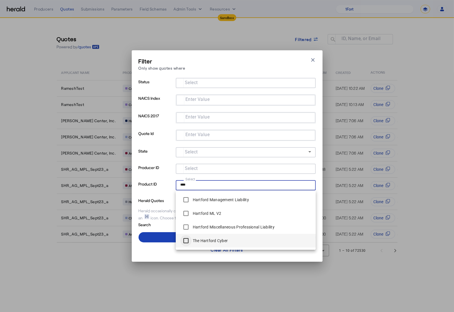
type input "****"
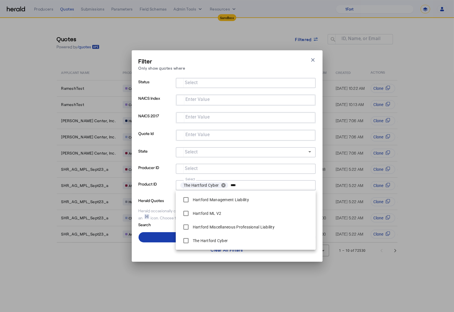
click at [171, 237] on span at bounding box center [227, 237] width 177 height 14
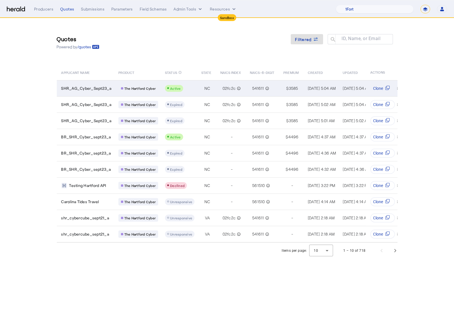
click at [187, 91] on div "Active" at bounding box center [180, 88] width 30 height 7
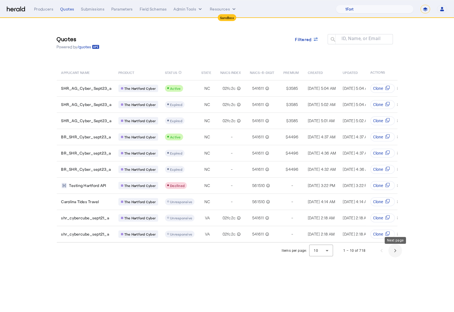
click at [398, 255] on span "Next page" at bounding box center [396, 251] width 14 height 14
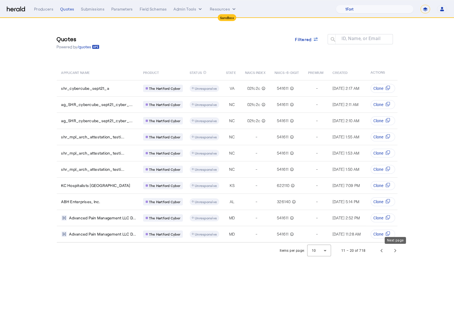
click at [398, 254] on span "Next page" at bounding box center [396, 251] width 14 height 14
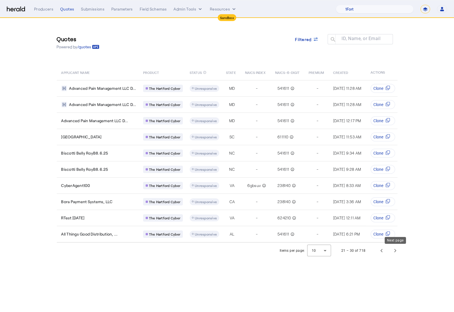
click at [398, 254] on span "Next page" at bounding box center [396, 251] width 14 height 14
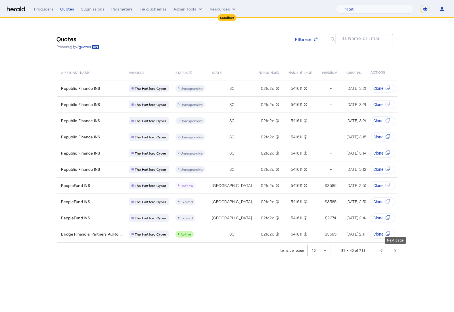
click at [398, 254] on span "Next page" at bounding box center [396, 251] width 14 height 14
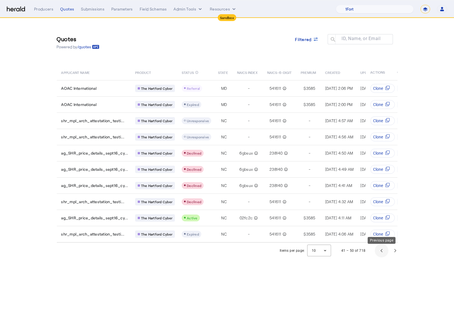
click at [381, 256] on span "Previous page" at bounding box center [382, 251] width 14 height 14
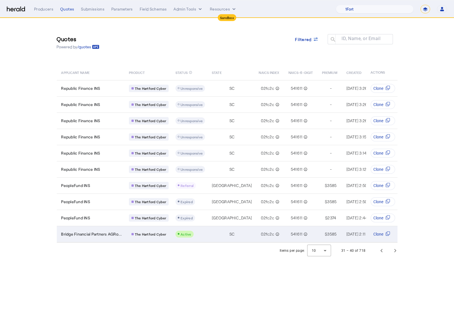
click at [120, 228] on td "Bridge Financial Partners AGRo..." at bounding box center [91, 234] width 68 height 16
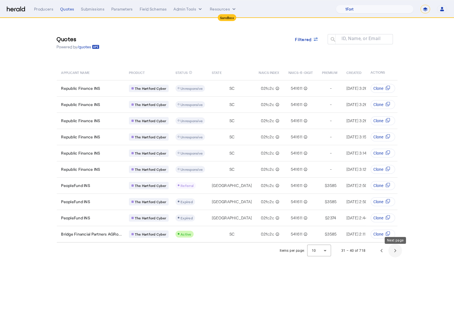
click at [391, 249] on span "Next page" at bounding box center [396, 251] width 14 height 14
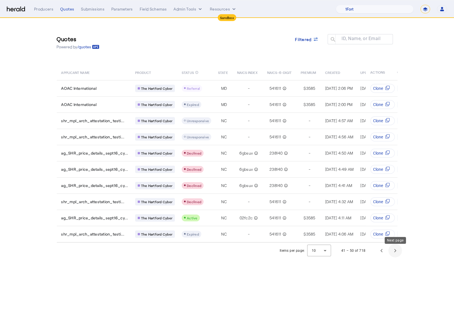
click at [392, 251] on span "Next page" at bounding box center [396, 251] width 14 height 14
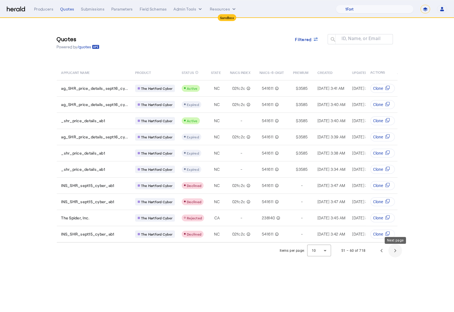
click at [392, 251] on span "Next page" at bounding box center [396, 251] width 14 height 14
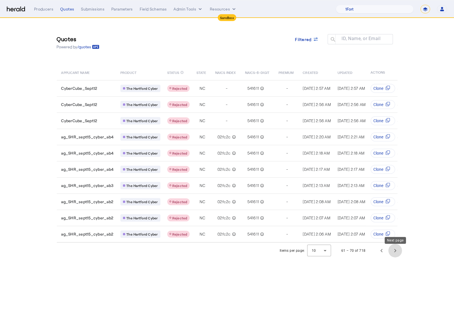
click at [392, 253] on span "Next page" at bounding box center [396, 251] width 14 height 14
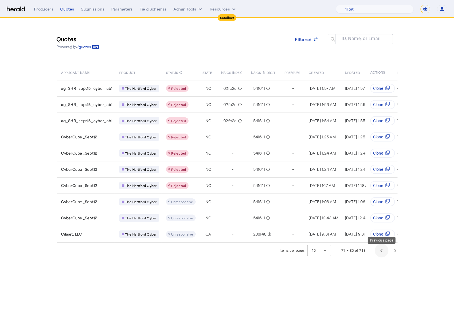
click at [376, 252] on span "Previous page" at bounding box center [382, 251] width 14 height 14
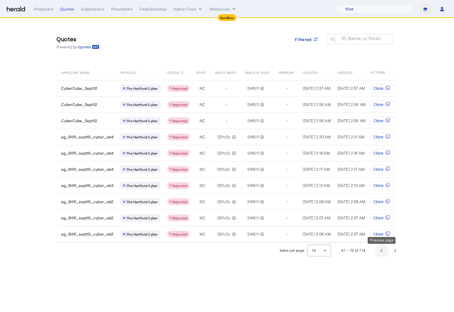
click at [377, 252] on span "Previous page" at bounding box center [382, 251] width 14 height 14
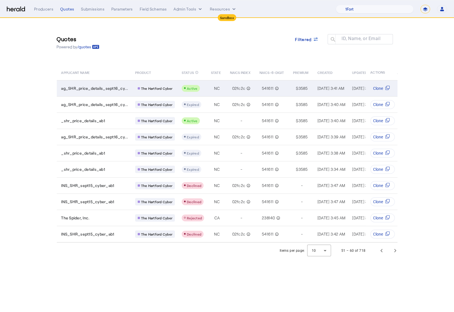
click at [202, 91] on div "Active" at bounding box center [193, 88] width 22 height 7
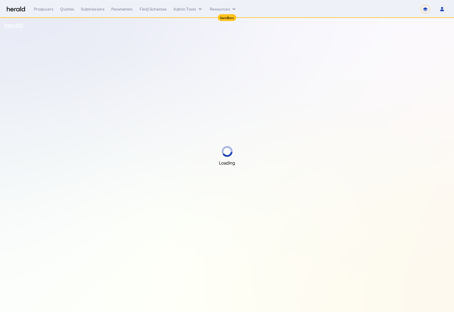
select select "*******"
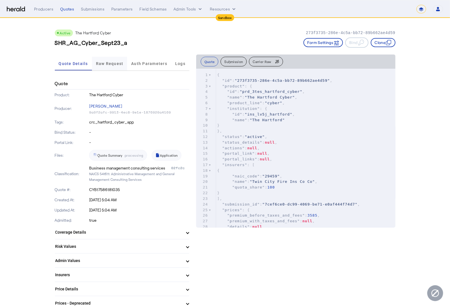
click at [116, 65] on span "Raw Request" at bounding box center [110, 64] width 28 height 4
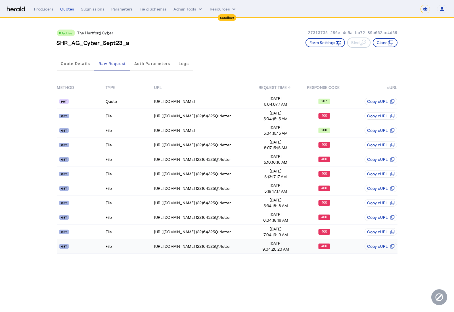
click at [135, 243] on td "File" at bounding box center [129, 246] width 49 height 14
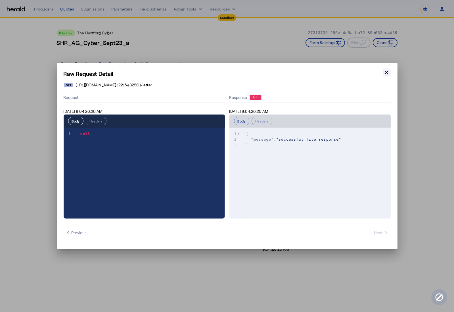
click at [389, 71] on icon "button" at bounding box center [387, 73] width 6 height 6
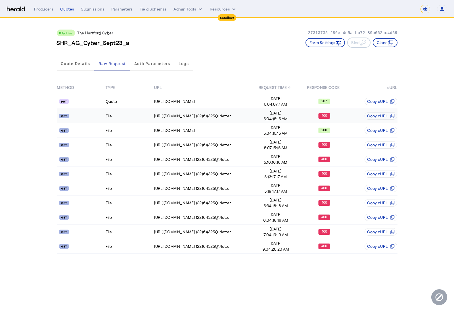
click at [126, 114] on td "File" at bounding box center [129, 116] width 49 height 14
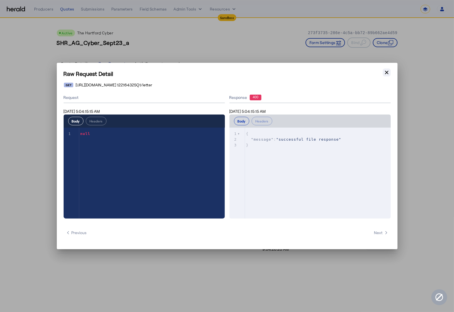
click at [386, 74] on icon "button" at bounding box center [387, 73] width 6 height 6
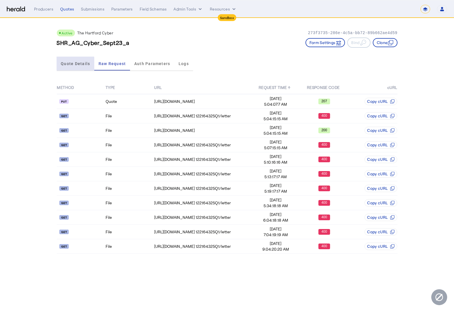
click at [70, 63] on span "Quote Details" at bounding box center [75, 64] width 29 height 4
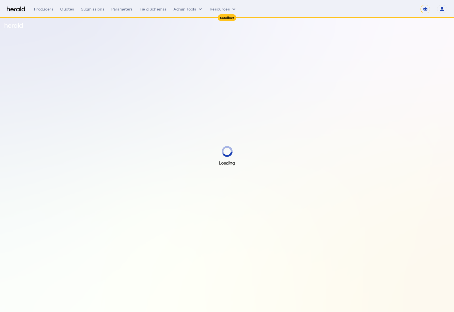
select select "*******"
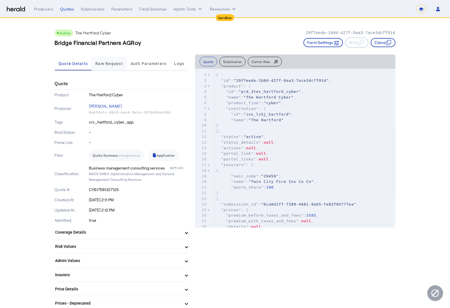
click at [103, 63] on span "Raw Request" at bounding box center [109, 64] width 28 height 4
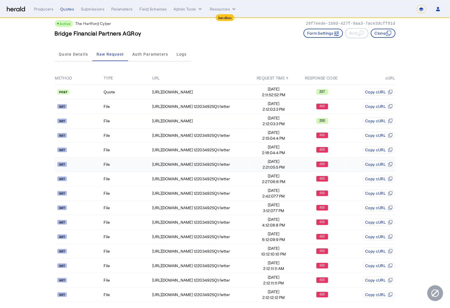
scroll to position [10, 0]
click at [126, 105] on td "File" at bounding box center [127, 106] width 49 height 14
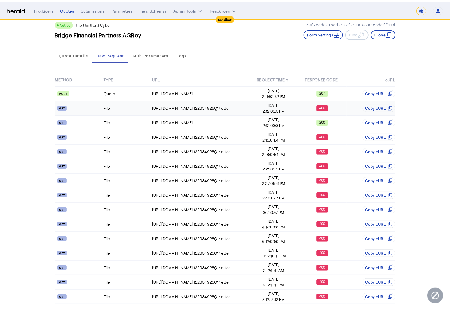
scroll to position [0, 0]
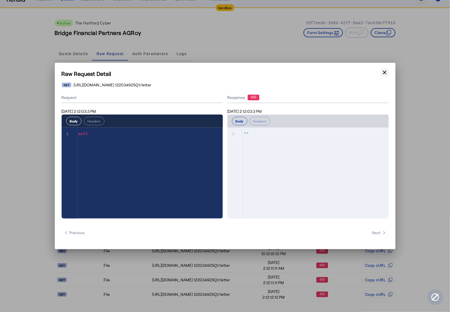
click at [386, 73] on icon "button" at bounding box center [385, 73] width 6 height 6
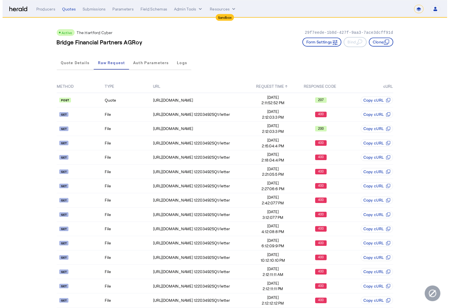
scroll to position [10, 0]
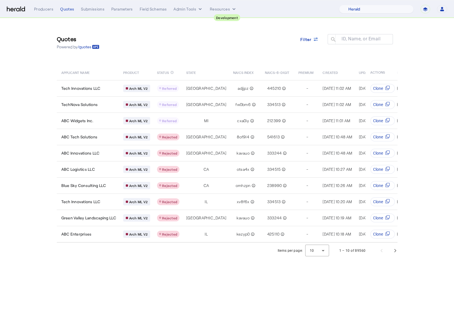
select select "pfm_2v8p_herald_api"
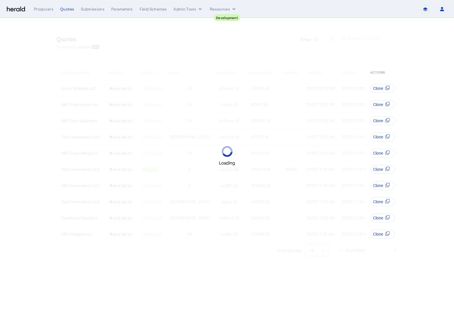
select select "pfm_2v8p_herald_api"
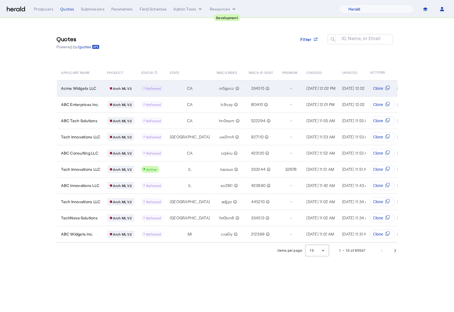
click at [101, 87] on td "Acme Widgets LLC" at bounding box center [80, 88] width 46 height 16
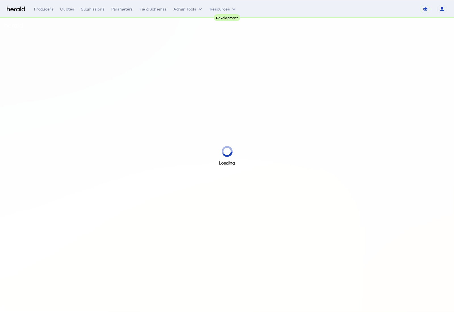
select select "pfm_2v8p_herald_api"
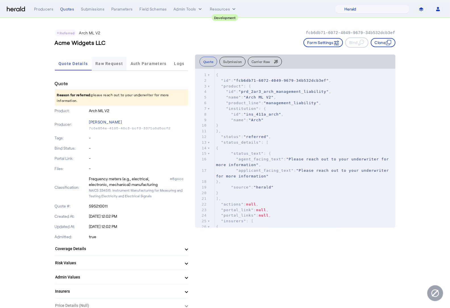
click at [119, 63] on span "Raw Request" at bounding box center [109, 64] width 28 height 4
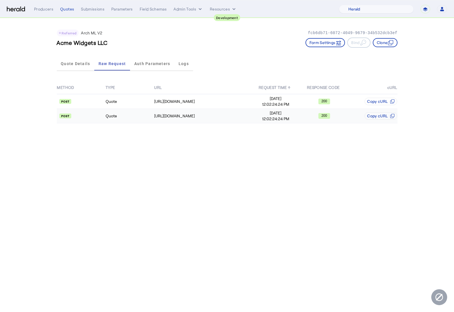
click at [124, 122] on td "Quote" at bounding box center [129, 116] width 49 height 14
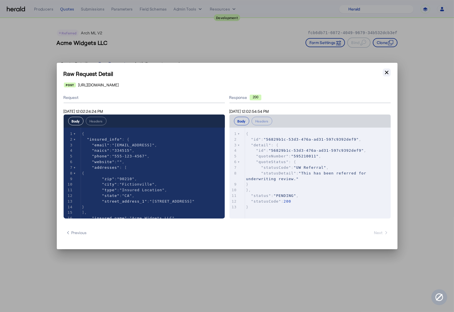
click at [386, 70] on icon "button" at bounding box center [387, 73] width 6 height 6
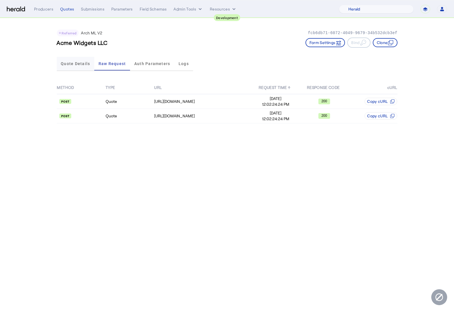
click at [86, 62] on span "Quote Details" at bounding box center [75, 64] width 29 height 4
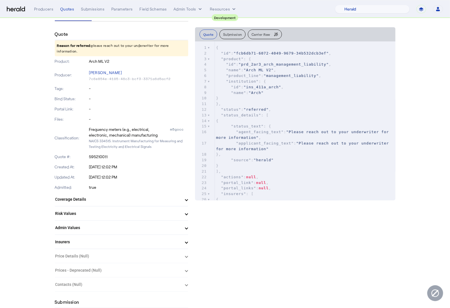
click at [112, 211] on mat-panel-title "Risk Values" at bounding box center [118, 214] width 126 height 6
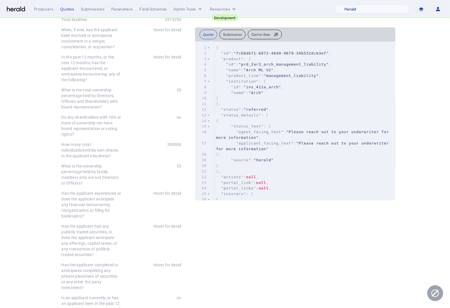
scroll to position [551, 0]
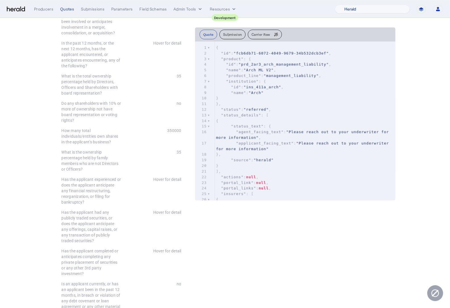
drag, startPoint x: 169, startPoint y: 117, endPoint x: 191, endPoint y: 118, distance: 22.2
click at [183, 118] on div "Business name Acme Widgets LLC Applicant's email address info@novatech.test App…" at bounding box center [121, 154] width 133 height 863
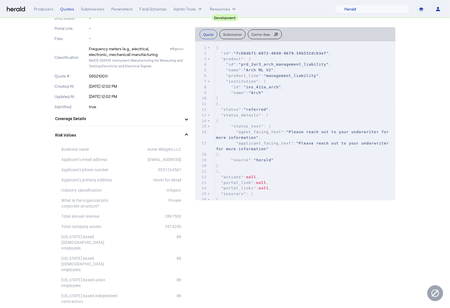
scroll to position [132, 0]
click at [132, 133] on mat-panel-title "Risk Values" at bounding box center [118, 133] width 126 height 6
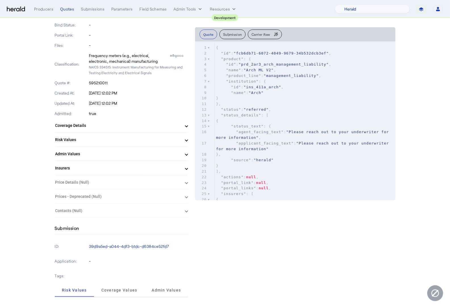
scroll to position [0, 0]
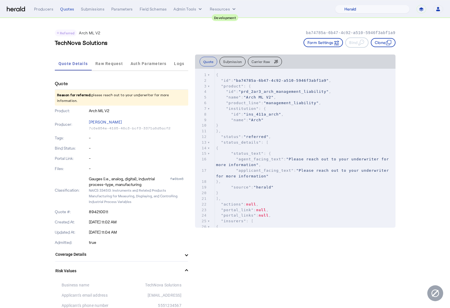
select select "pfm_2v8p_herald_api"
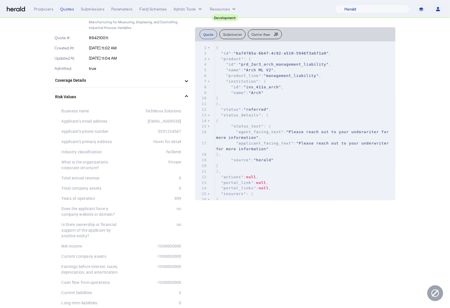
scroll to position [164, 0]
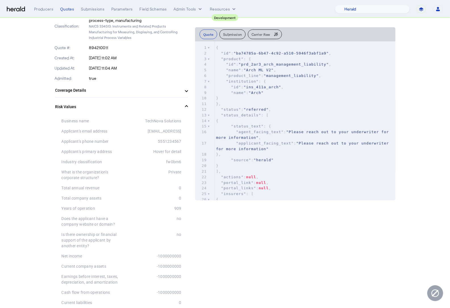
click at [156, 135] on div "Applicant's email address [EMAIL_ADDRESS]" at bounding box center [122, 131] width 120 height 10
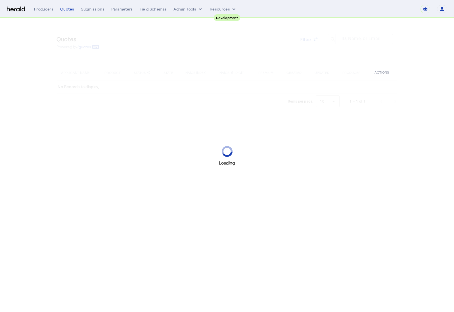
select select "pfm_2v8p_herald_api"
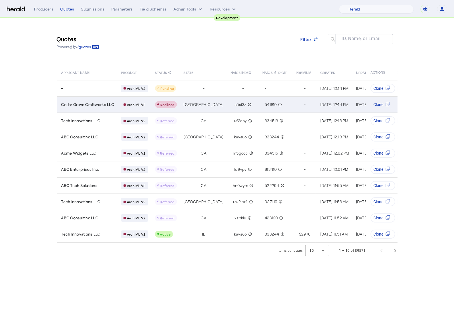
click at [111, 101] on td "Cedar Grove Craftworks LLC" at bounding box center [87, 104] width 60 height 16
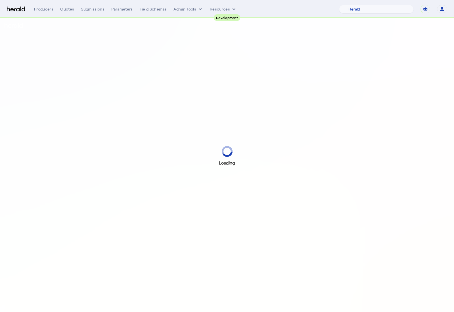
select select "pfm_2v8p_herald_api"
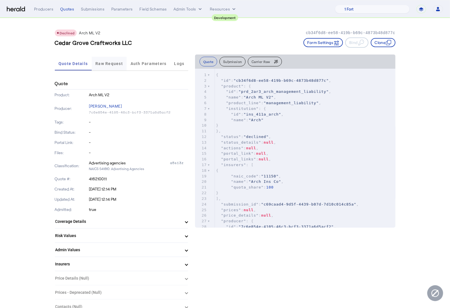
click at [114, 58] on span "Raw Request" at bounding box center [109, 64] width 28 height 14
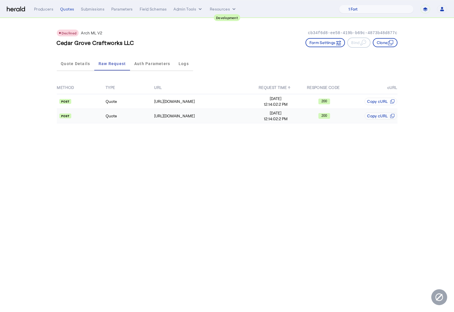
click at [115, 122] on td "Quote" at bounding box center [129, 116] width 49 height 14
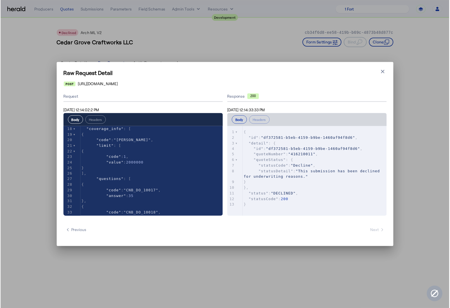
scroll to position [99, 0]
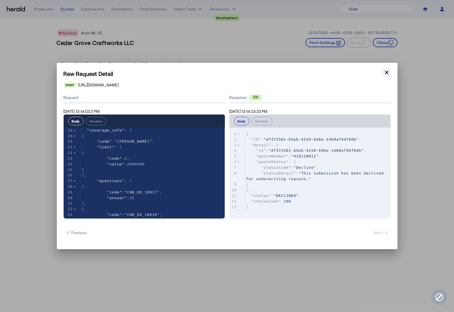
click at [388, 73] on icon "button" at bounding box center [387, 73] width 6 height 6
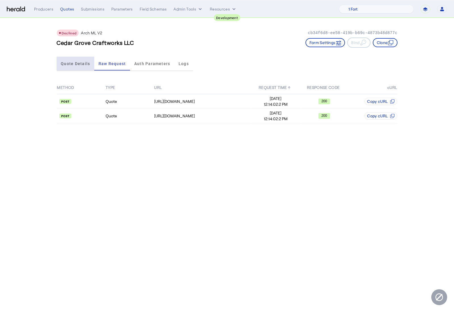
click at [87, 63] on span "Quote Details" at bounding box center [75, 64] width 29 height 4
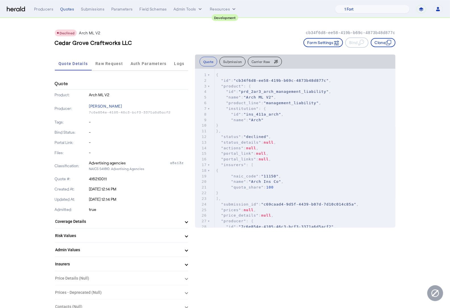
click at [110, 235] on mat-panel-title "Risk Values" at bounding box center [118, 236] width 126 height 6
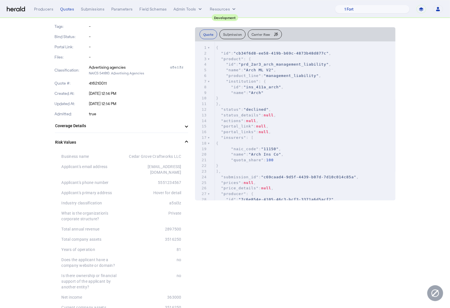
scroll to position [108, 0]
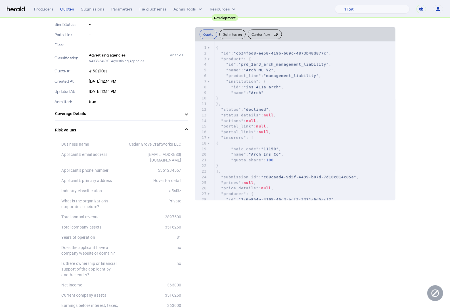
drag, startPoint x: 184, startPoint y: 230, endPoint x: 178, endPoint y: 229, distance: 7.0
click at [178, 235] on div "81" at bounding box center [152, 238] width 60 height 6
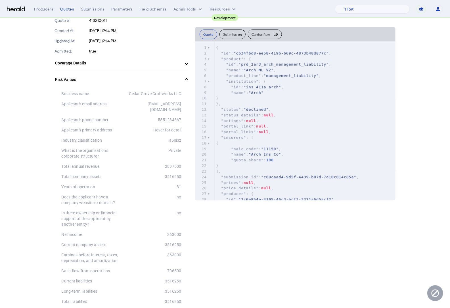
scroll to position [192, 0]
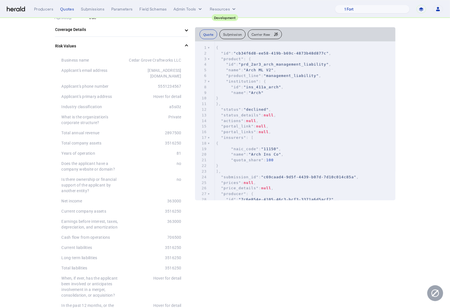
drag, startPoint x: 168, startPoint y: 205, endPoint x: 188, endPoint y: 205, distance: 20.2
click at [179, 208] on div "3516250" at bounding box center [152, 211] width 60 height 6
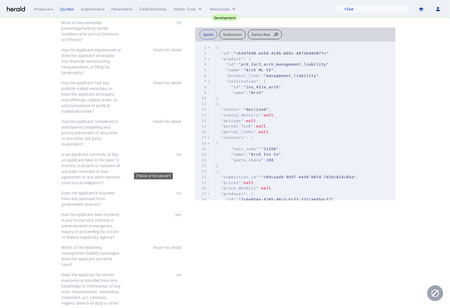
scroll to position [614, 0]
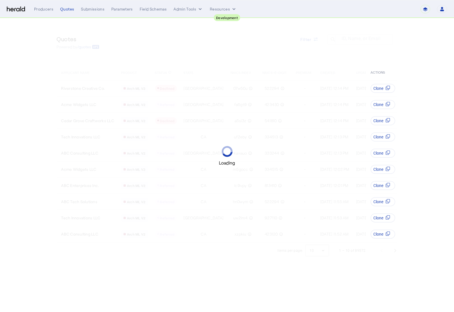
select select "pfm_2v8p_herald_api"
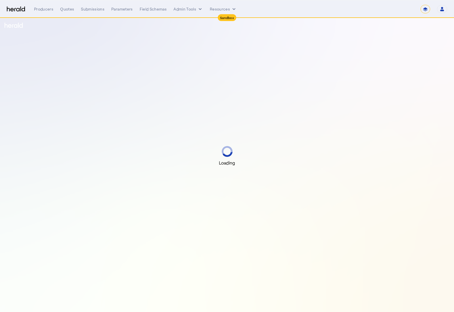
select select "*******"
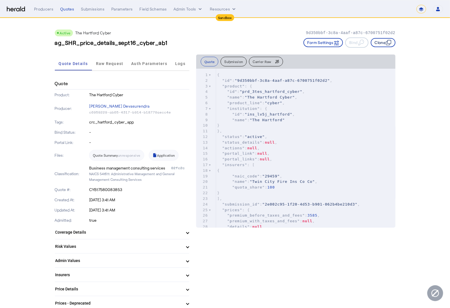
click at [385, 40] on button "Clone" at bounding box center [383, 42] width 25 height 9
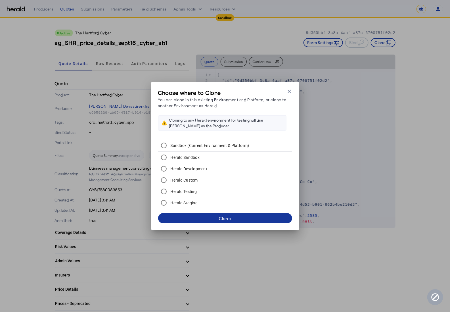
click at [252, 219] on span at bounding box center [225, 218] width 134 height 14
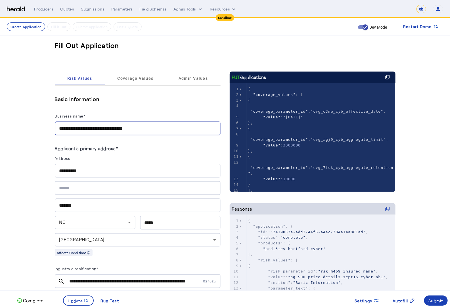
drag, startPoint x: 176, startPoint y: 126, endPoint x: 41, endPoint y: 125, distance: 135.8
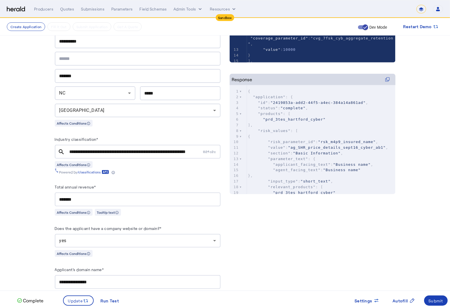
scroll to position [133, 0]
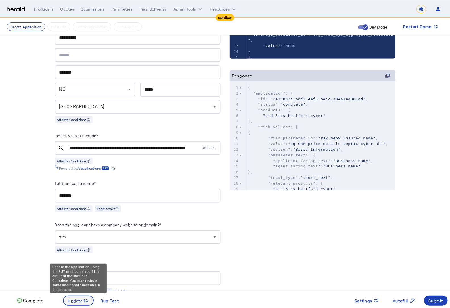
type input "**********"
click at [78, 303] on span "Update" at bounding box center [75, 301] width 15 height 6
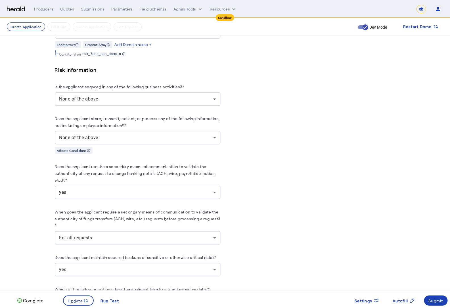
scroll to position [266, 0]
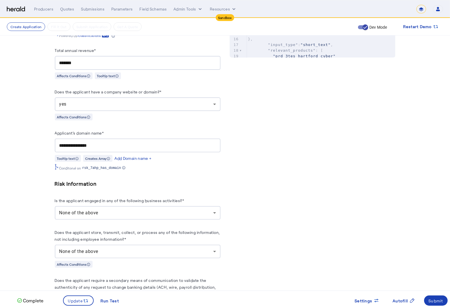
click at [108, 95] on herald-label "Does the applicant have a company website or domain?*" at bounding box center [108, 92] width 107 height 9
click at [107, 98] on div "yes" at bounding box center [137, 104] width 157 height 14
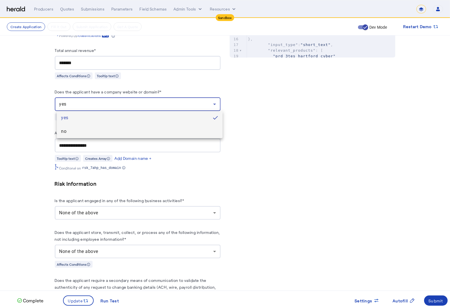
click at [89, 132] on span "no" at bounding box center [139, 131] width 157 height 7
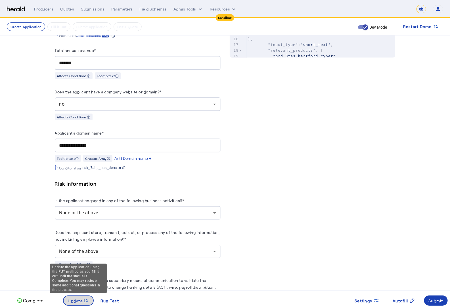
click at [78, 299] on span "Update" at bounding box center [75, 301] width 15 height 6
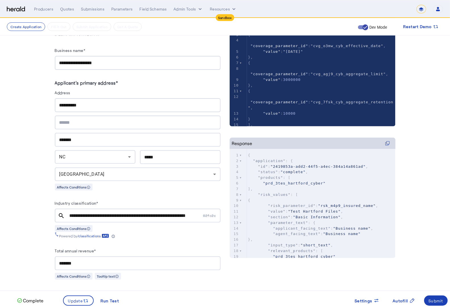
scroll to position [0, 0]
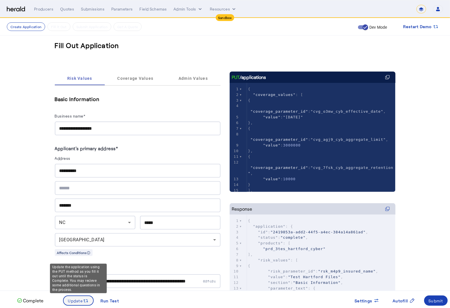
click at [88, 302] on icon at bounding box center [86, 301] width 6 height 6
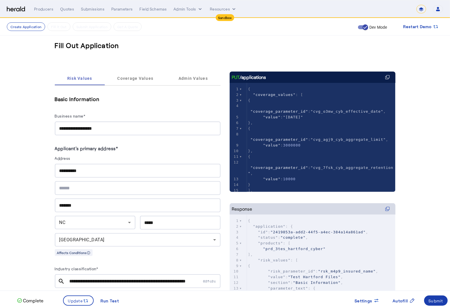
click at [436, 301] on div "Submit" at bounding box center [436, 301] width 15 height 6
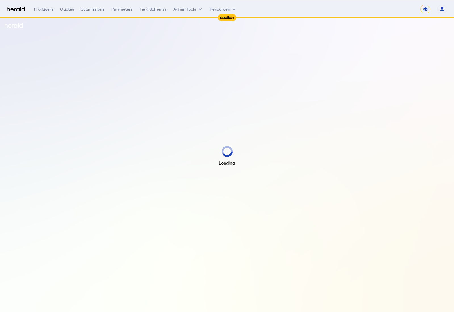
select select "*******"
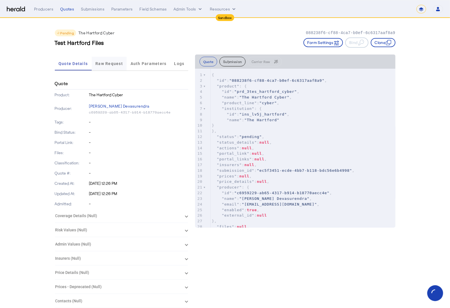
click at [104, 64] on span "Raw Request" at bounding box center [109, 64] width 28 height 4
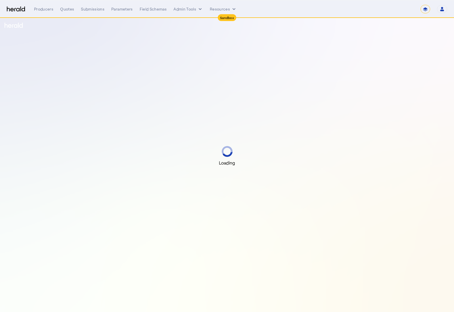
select select "*******"
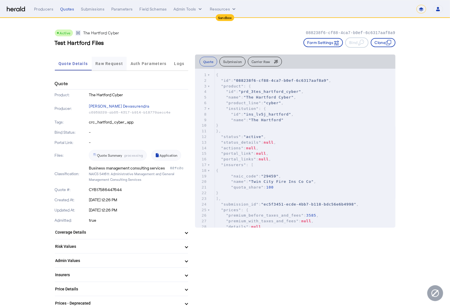
click at [104, 66] on span "Raw Request" at bounding box center [109, 64] width 28 height 14
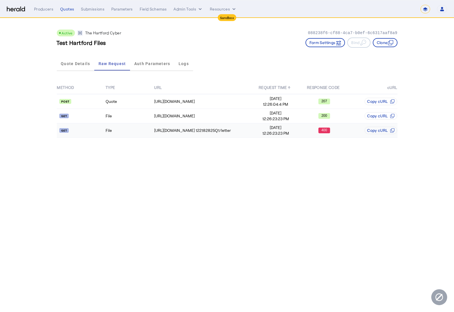
click at [129, 126] on td "File" at bounding box center [129, 130] width 49 height 14
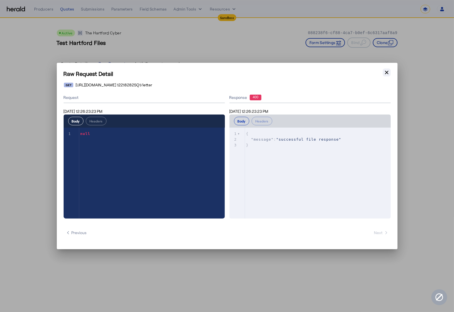
click at [386, 73] on icon "button" at bounding box center [386, 72] width 3 height 3
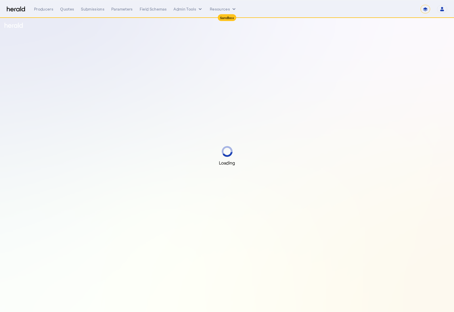
select select "*******"
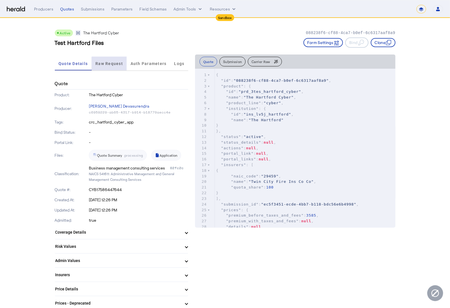
click at [118, 65] on span "Raw Request" at bounding box center [109, 64] width 28 height 4
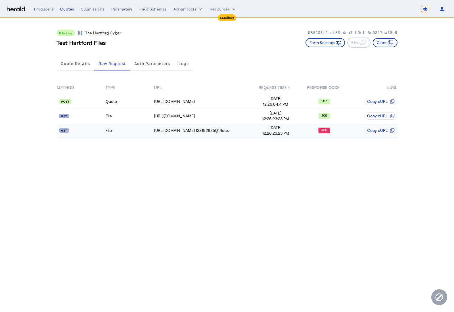
click at [137, 136] on td "File" at bounding box center [129, 130] width 49 height 14
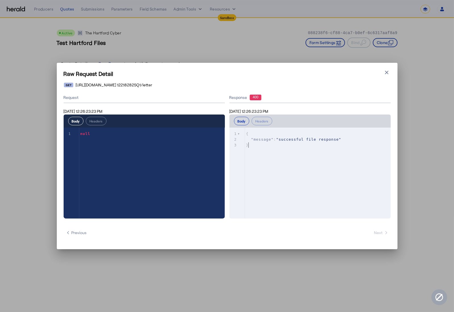
type textarea "**********"
drag, startPoint x: 264, startPoint y: 149, endPoint x: 229, endPoint y: 126, distance: 41.9
click at [229, 126] on div "**********" at bounding box center [309, 166] width 161 height 104
drag, startPoint x: 254, startPoint y: 97, endPoint x: 247, endPoint y: 96, distance: 7.0
click at [248, 96] on div "Response 400" at bounding box center [309, 98] width 161 height 6
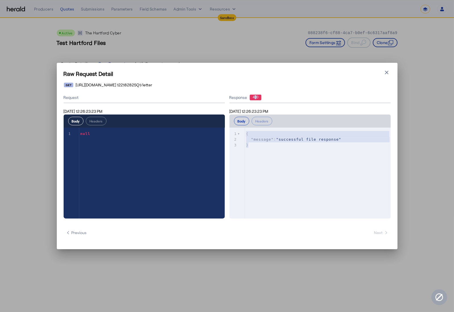
drag, startPoint x: 254, startPoint y: 97, endPoint x: 262, endPoint y: 97, distance: 8.0
click at [261, 97] on div "Response 400" at bounding box center [309, 98] width 161 height 6
click at [283, 143] on pre "}" at bounding box center [320, 145] width 150 height 6
type textarea "**********"
drag, startPoint x: 254, startPoint y: 147, endPoint x: 243, endPoint y: 132, distance: 18.6
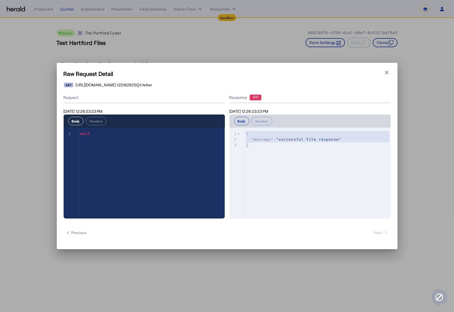
click at [243, 132] on div "x 1 { 2 "message" : "successful file response" 3 }" at bounding box center [317, 180] width 176 height 105
click at [260, 142] on pre ""message" : "successful file response"" at bounding box center [320, 140] width 150 height 6
click at [389, 72] on icon "button" at bounding box center [387, 73] width 6 height 6
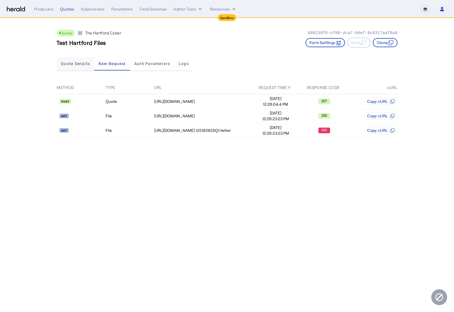
click at [77, 64] on span "Quote Details" at bounding box center [75, 64] width 29 height 4
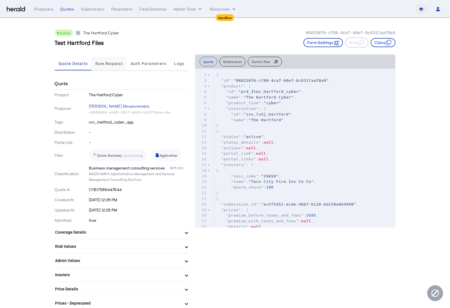
click at [112, 60] on span "Raw Request" at bounding box center [109, 64] width 28 height 14
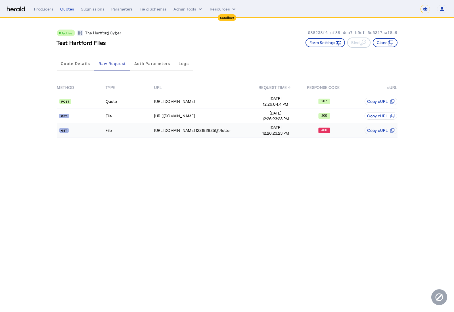
click at [130, 128] on td "File" at bounding box center [129, 130] width 49 height 14
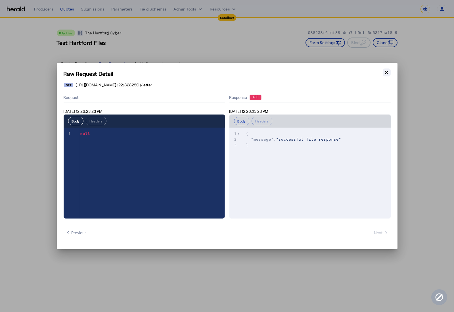
click at [387, 76] on button "Close modal" at bounding box center [387, 72] width 8 height 8
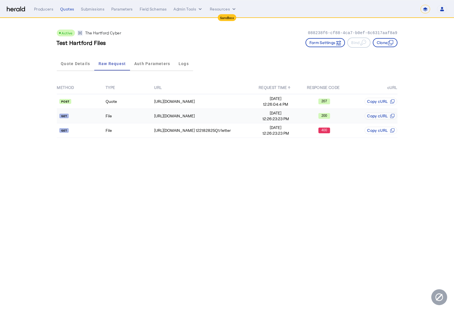
click at [87, 115] on api-badge at bounding box center [81, 116] width 48 height 6
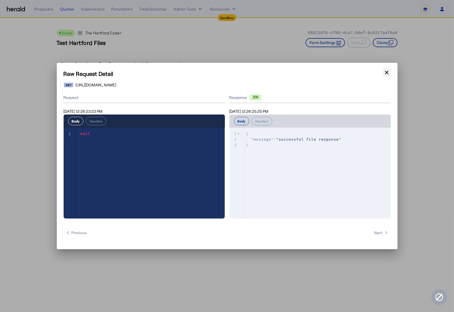
click at [385, 74] on icon "button" at bounding box center [387, 73] width 6 height 6
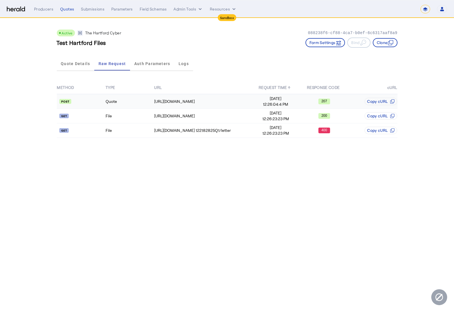
click at [118, 102] on td "Quote" at bounding box center [129, 101] width 49 height 15
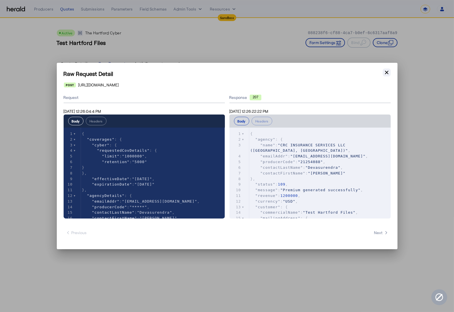
click at [389, 73] on icon "button" at bounding box center [387, 73] width 6 height 6
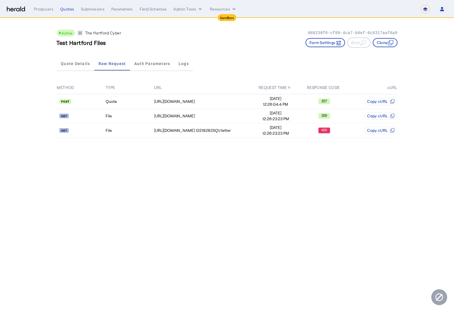
click at [203, 47] on div "Test Hartford Files Form Settings Bind Clone" at bounding box center [227, 42] width 341 height 10
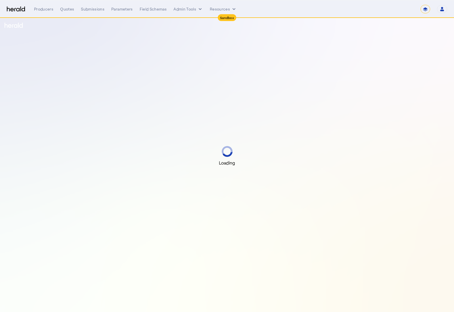
select select "*******"
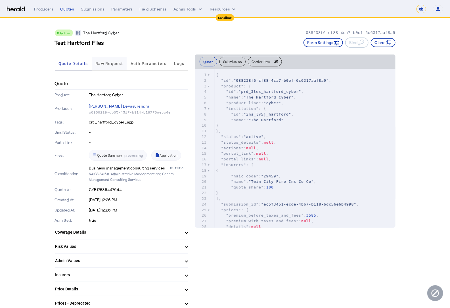
click at [110, 65] on span "Raw Request" at bounding box center [109, 64] width 28 height 4
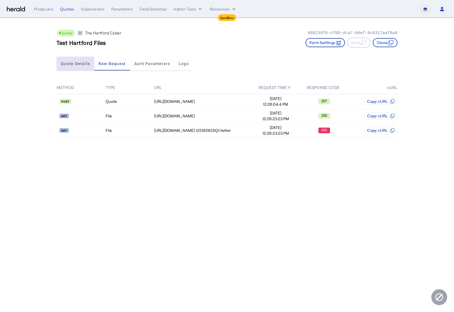
click at [69, 63] on span "Quote Details" at bounding box center [75, 64] width 29 height 4
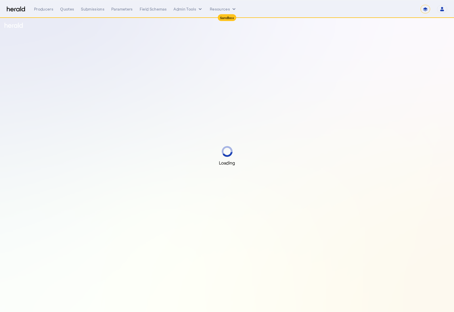
select select "*******"
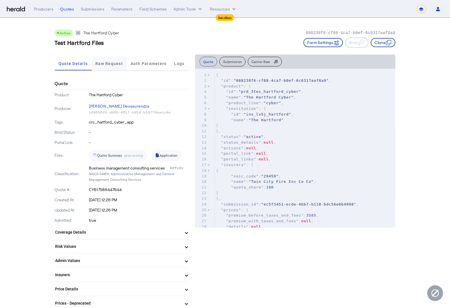
click at [97, 62] on div "Raw Request" at bounding box center [109, 64] width 35 height 14
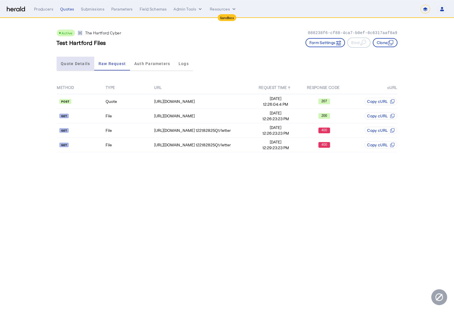
click at [76, 64] on span "Quote Details" at bounding box center [75, 64] width 29 height 4
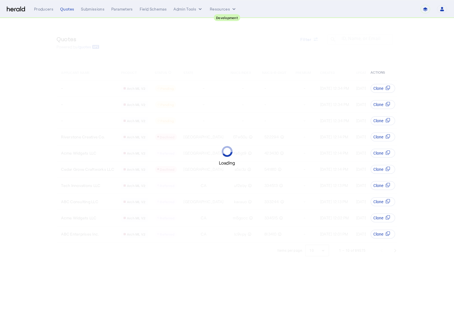
select select "pfm_2v8p_herald_api"
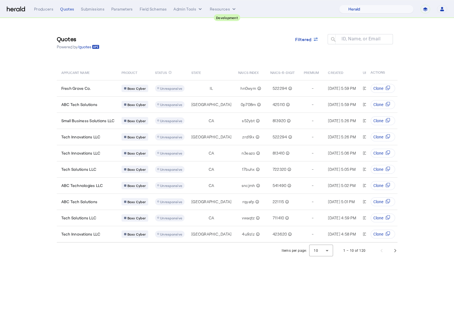
select select "pfm_2v8p_herald_api"
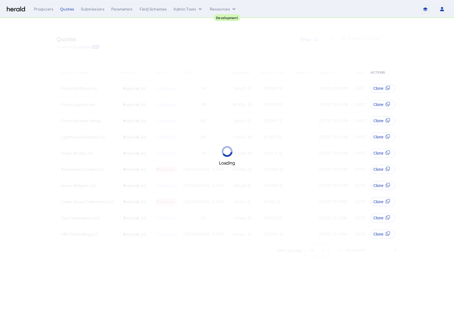
select select "pfm_2v8p_herald_api"
